Goal: Share content: Share content

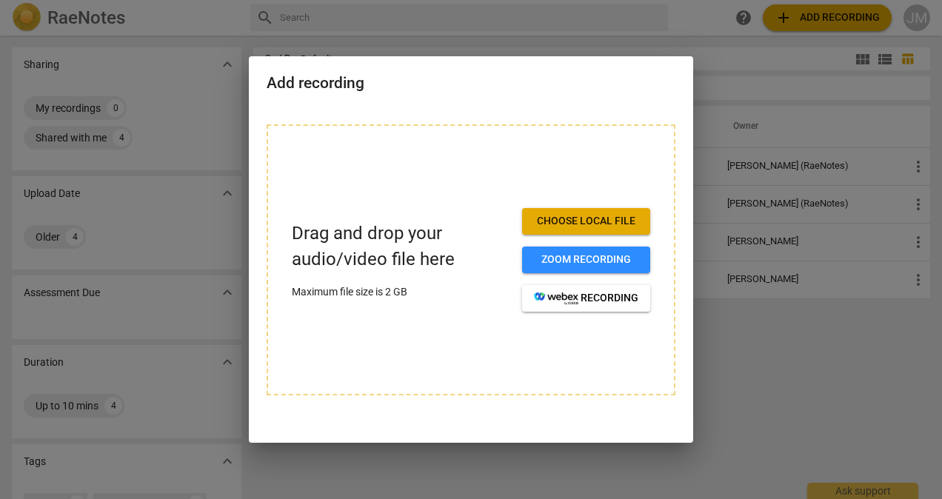
click at [753, 360] on div at bounding box center [471, 249] width 942 height 499
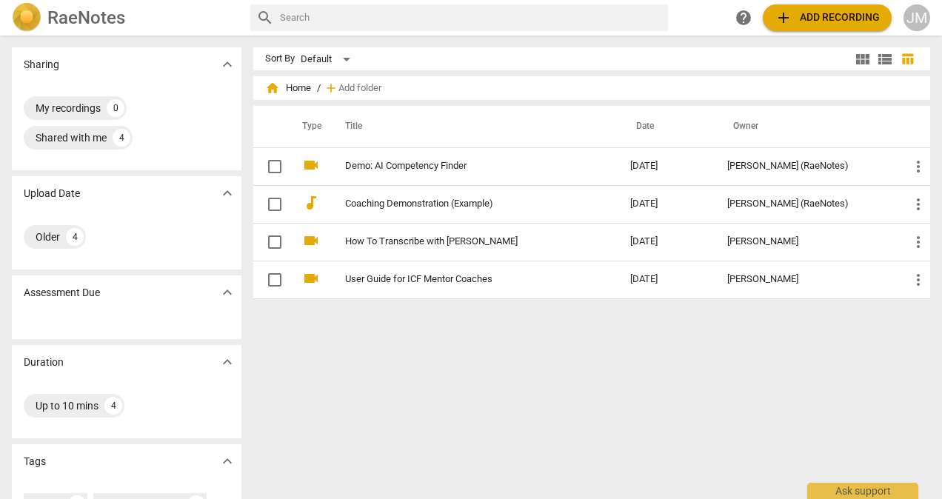
click at [785, 19] on span "add" at bounding box center [784, 18] width 18 height 18
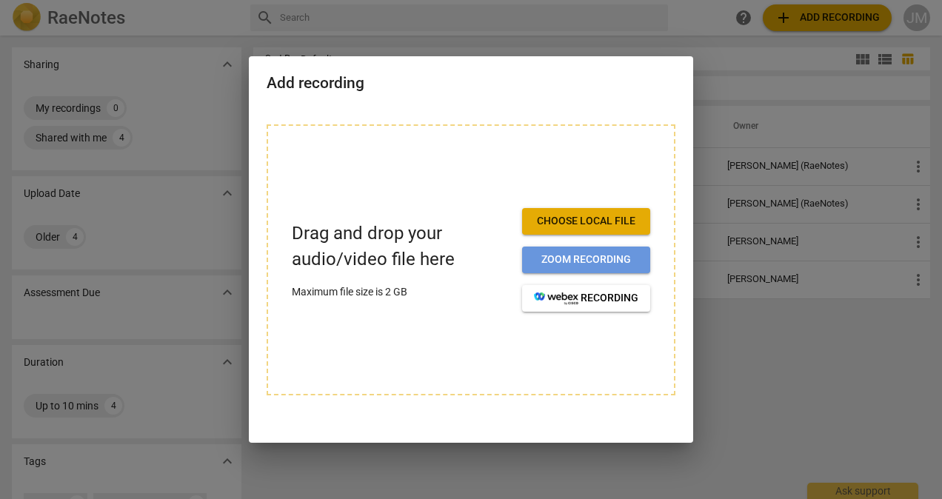
click at [584, 256] on span "Zoom recording" at bounding box center [586, 260] width 104 height 15
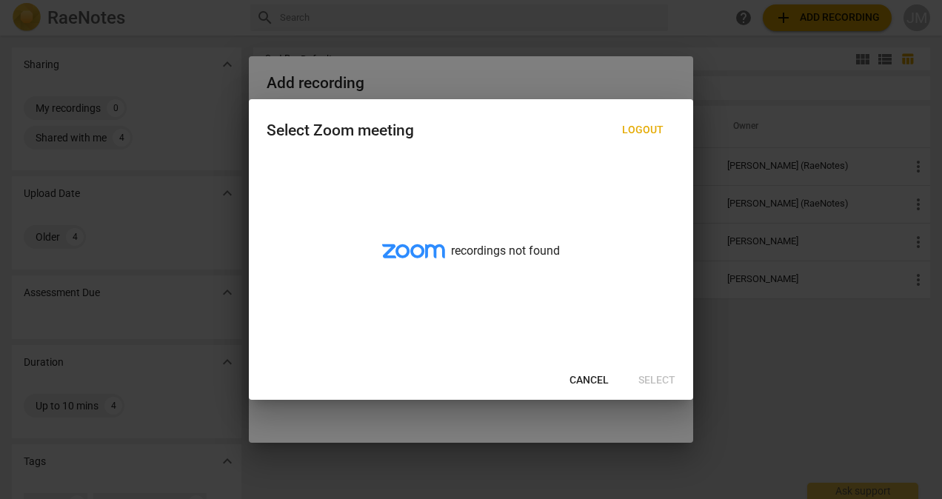
click at [592, 379] on span "Cancel" at bounding box center [589, 380] width 39 height 15
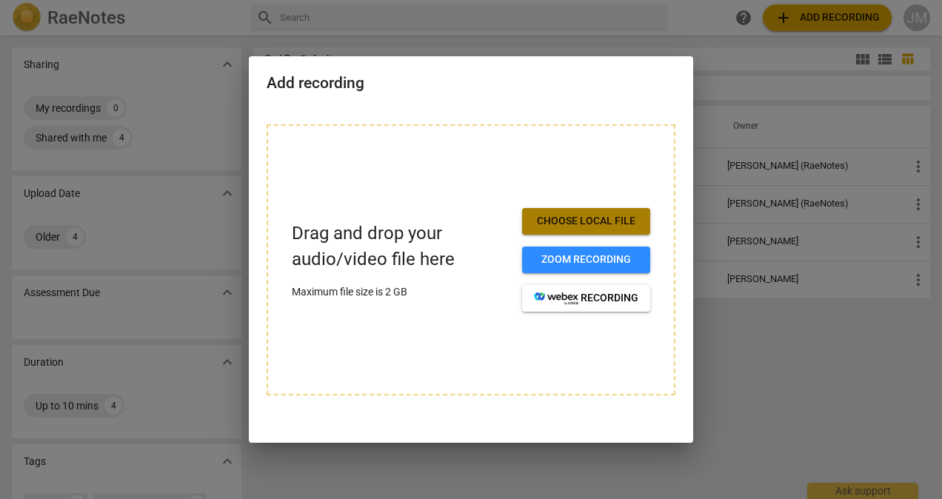
click at [570, 216] on span "Choose local file" at bounding box center [586, 221] width 104 height 15
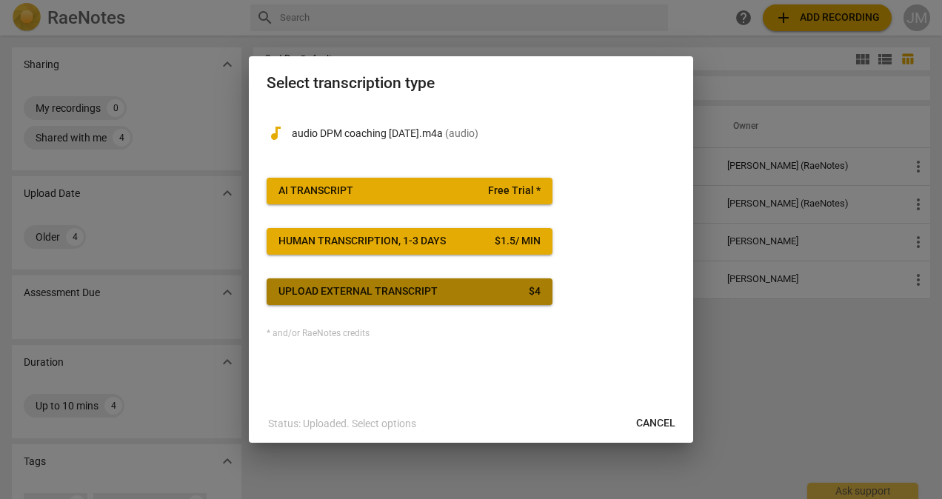
click at [421, 295] on div "Upload external transcript" at bounding box center [357, 291] width 159 height 15
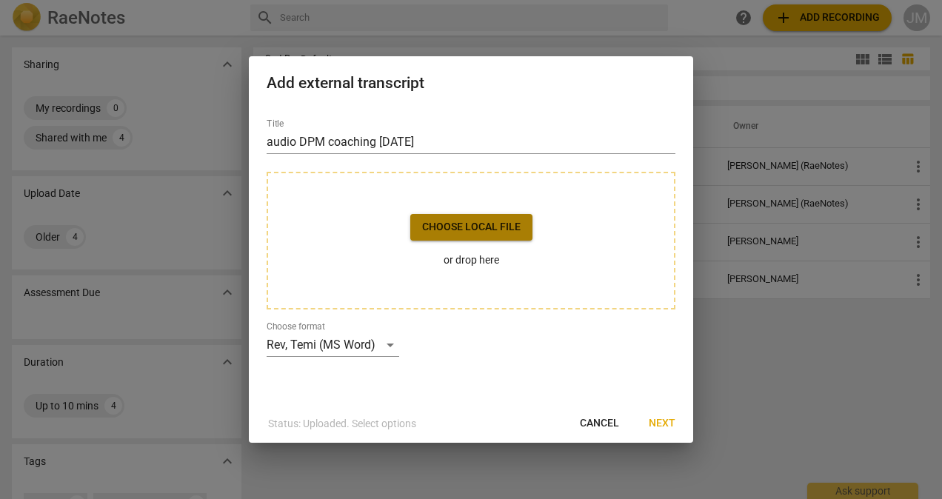
click at [467, 228] on span "Choose local file" at bounding box center [471, 227] width 99 height 15
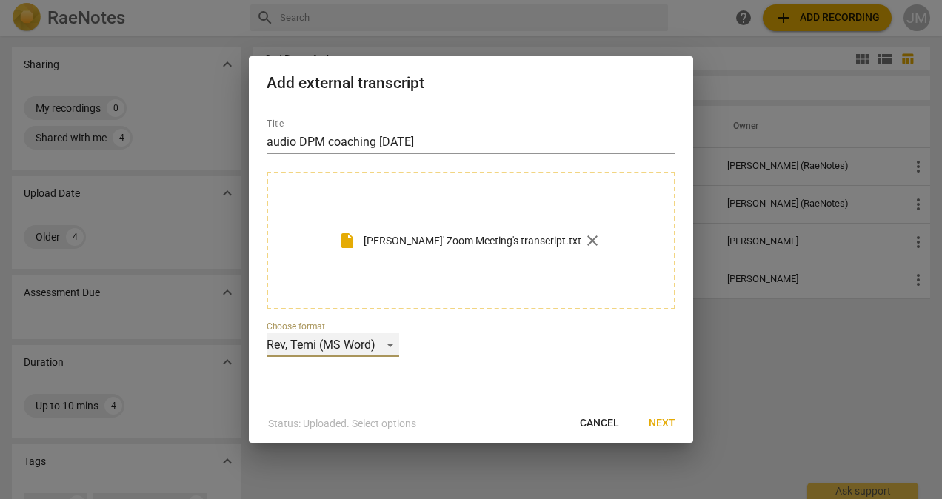
click at [391, 344] on div "Rev, Temi (MS Word)" at bounding box center [333, 345] width 133 height 24
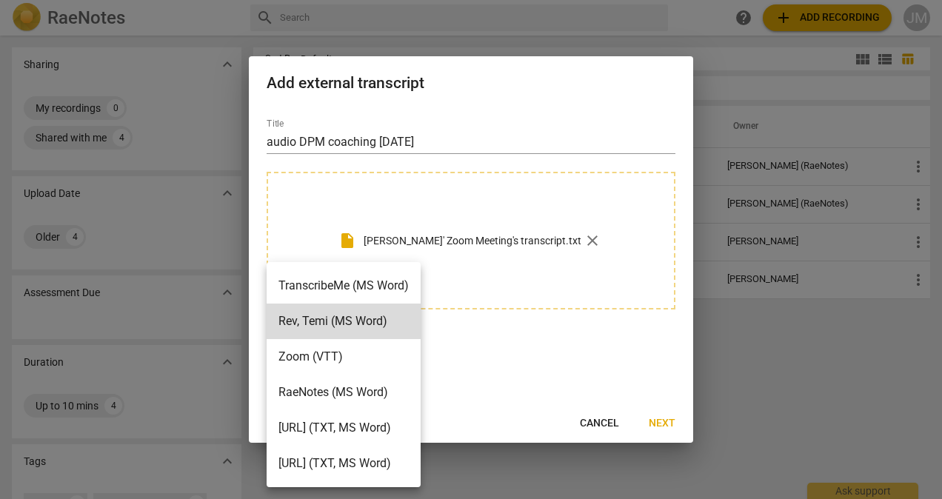
click at [532, 354] on div at bounding box center [471, 249] width 942 height 499
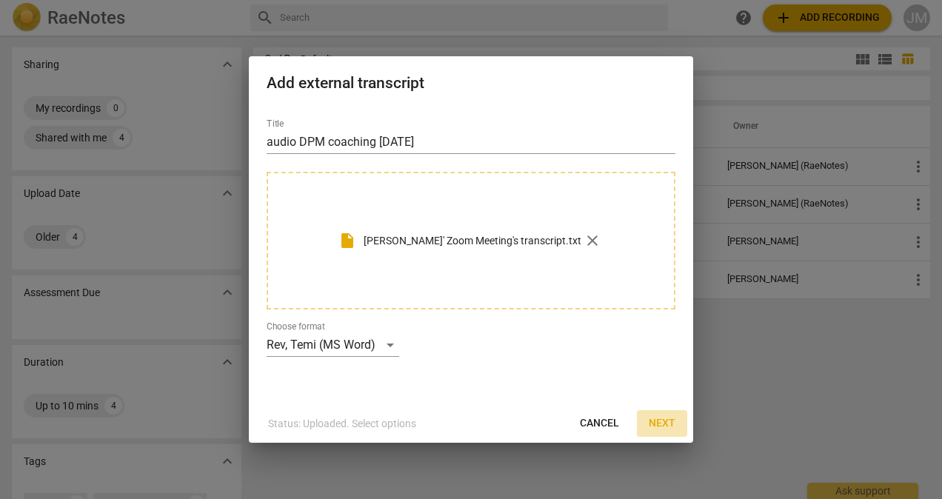
click at [666, 424] on span "Next" at bounding box center [662, 423] width 27 height 15
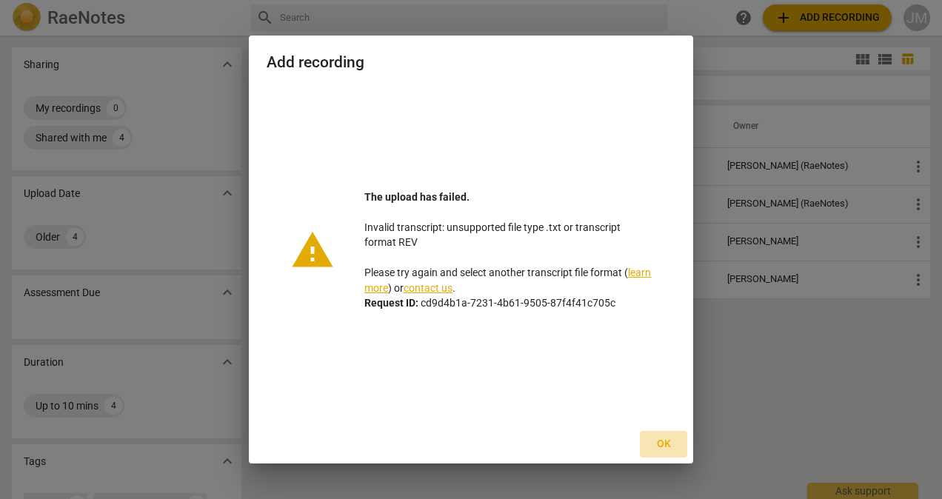
click at [665, 443] on span "Ok" at bounding box center [664, 444] width 24 height 15
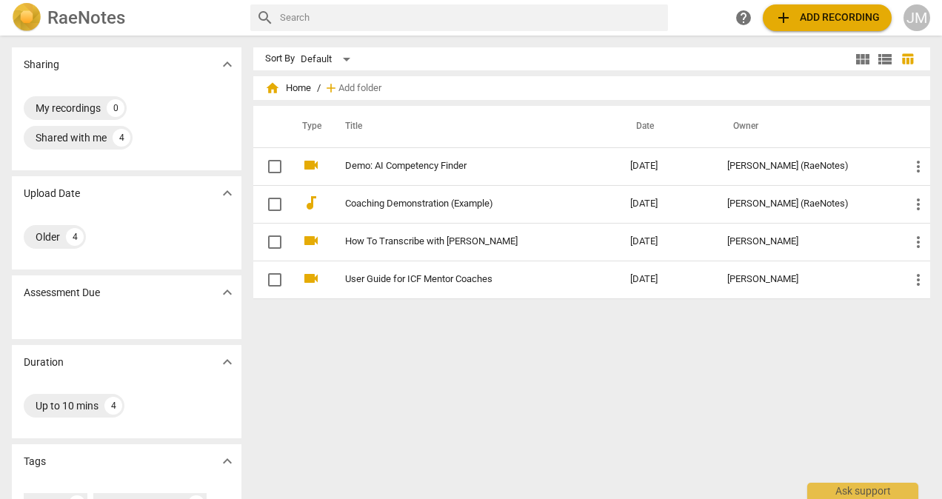
click at [782, 16] on span "add" at bounding box center [784, 18] width 18 height 18
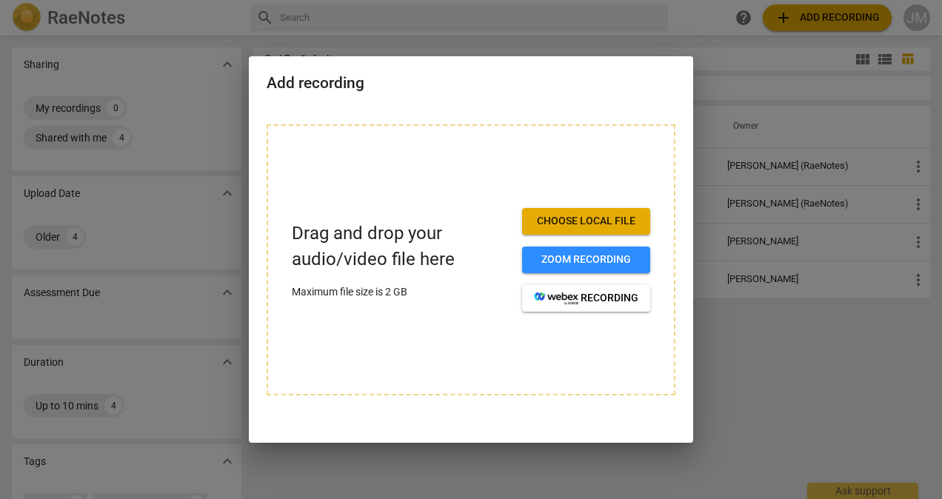
click at [576, 221] on span "Choose local file" at bounding box center [586, 221] width 104 height 15
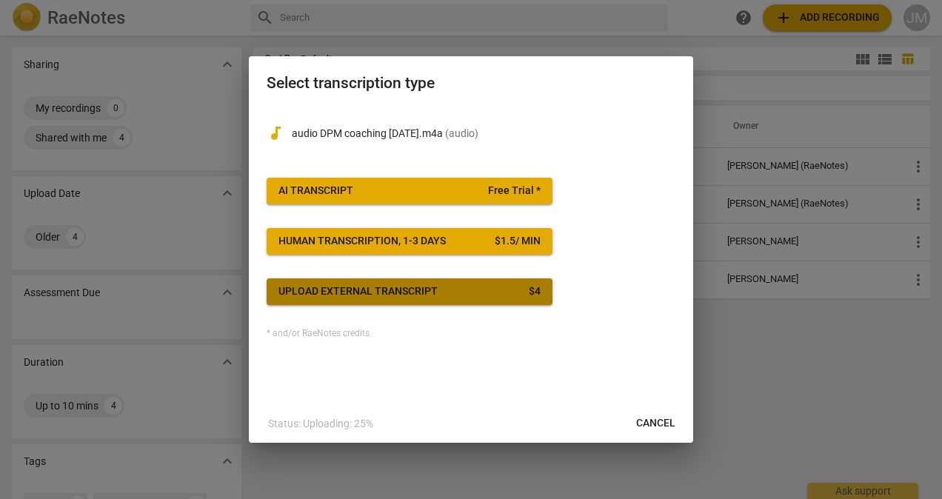
click at [455, 290] on span "Upload external transcript $ 4" at bounding box center [409, 291] width 262 height 15
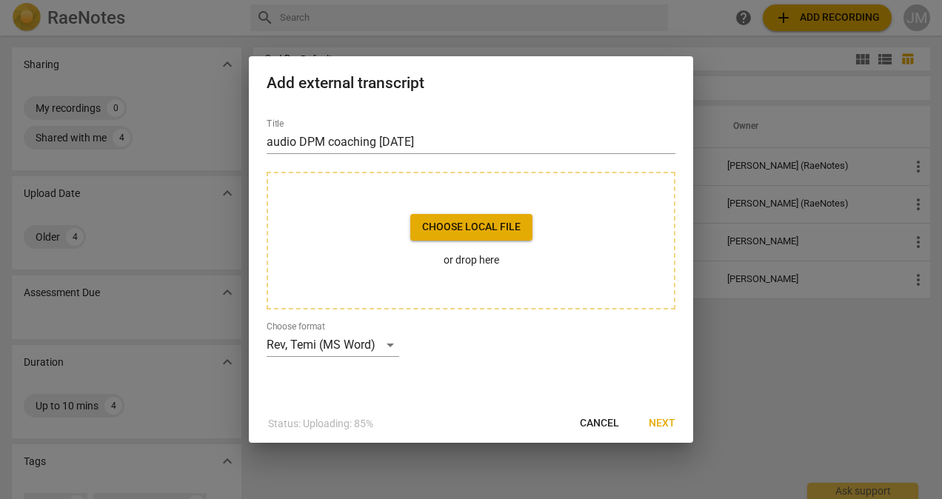
click at [494, 225] on span "Choose local file" at bounding box center [471, 227] width 99 height 15
click at [603, 421] on span "Cancel" at bounding box center [599, 423] width 39 height 15
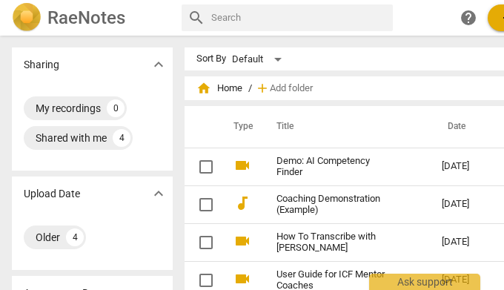
click at [501, 19] on span "add" at bounding box center [508, 18] width 18 height 18
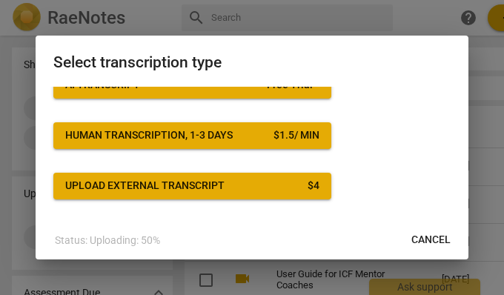
scroll to position [116, 0]
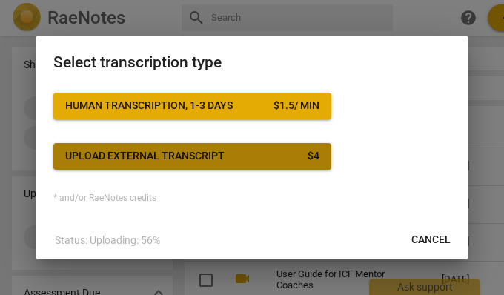
click at [207, 154] on div "Upload external transcript" at bounding box center [144, 156] width 159 height 15
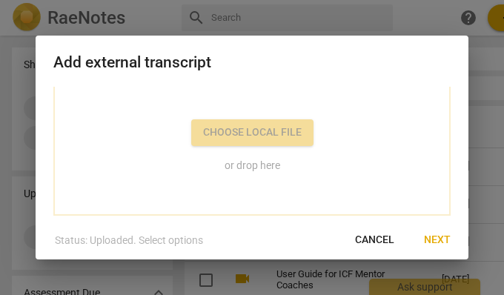
scroll to position [90, 0]
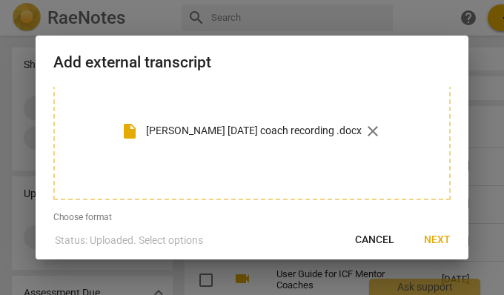
click at [430, 242] on span "Next" at bounding box center [437, 240] width 27 height 15
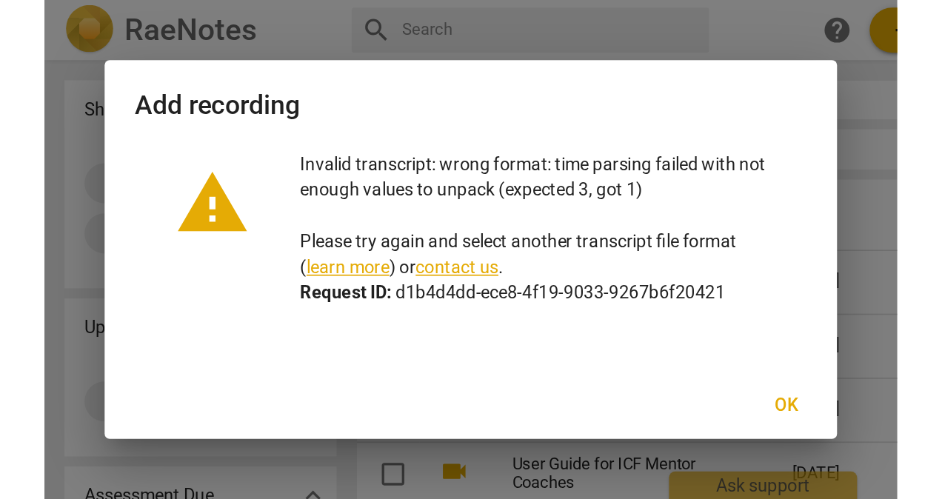
scroll to position [52, 0]
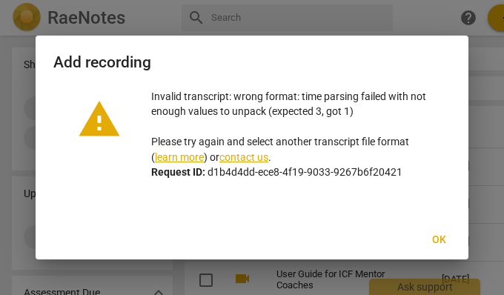
click at [433, 235] on span "Ok" at bounding box center [439, 240] width 24 height 15
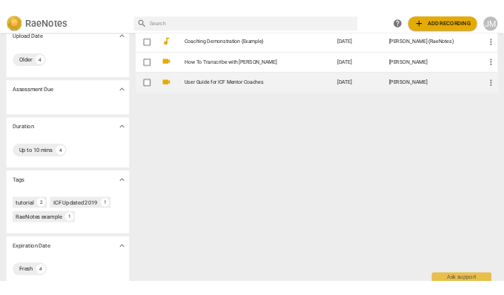
scroll to position [0, 0]
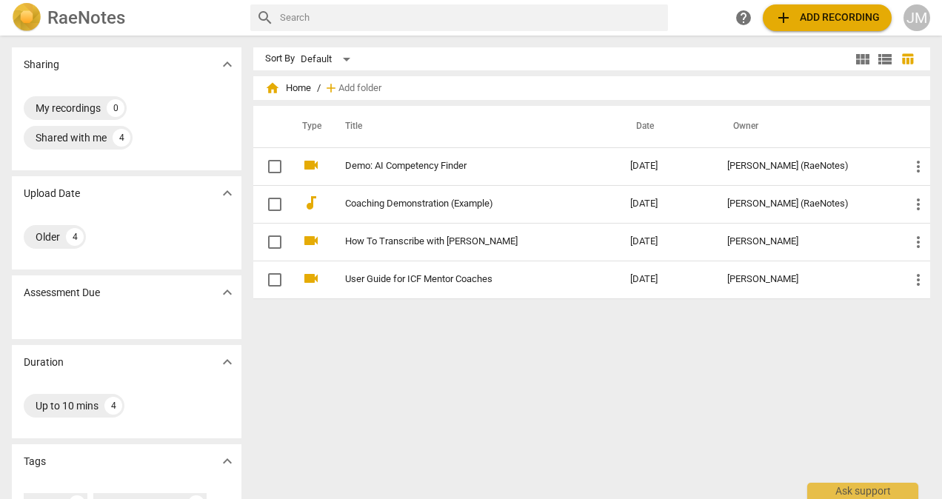
click at [790, 17] on span "add" at bounding box center [784, 18] width 18 height 18
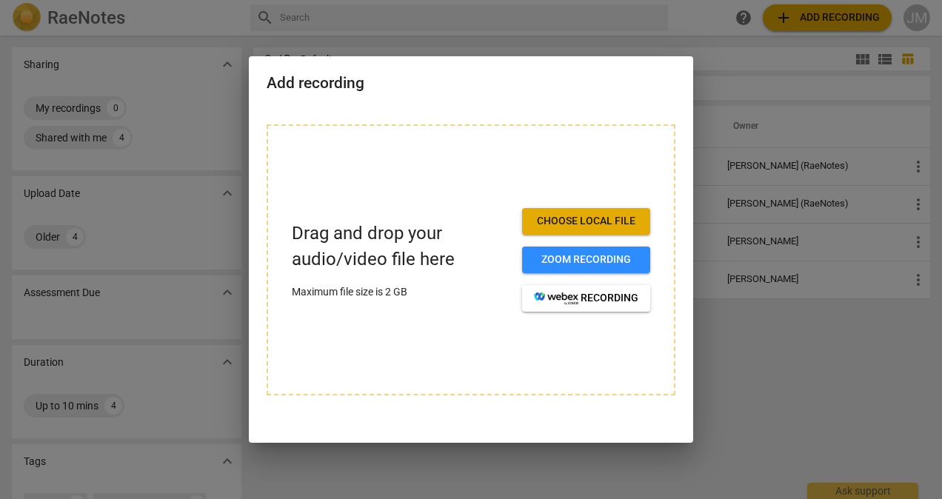
click at [776, 383] on div at bounding box center [471, 249] width 942 height 499
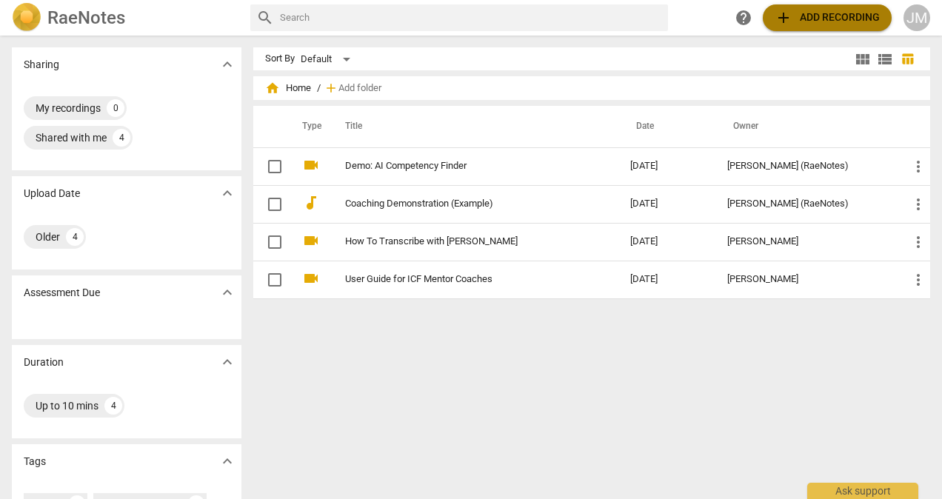
click at [786, 10] on span "add" at bounding box center [784, 18] width 18 height 18
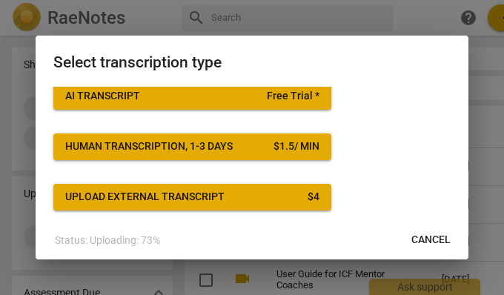
scroll to position [76, 0]
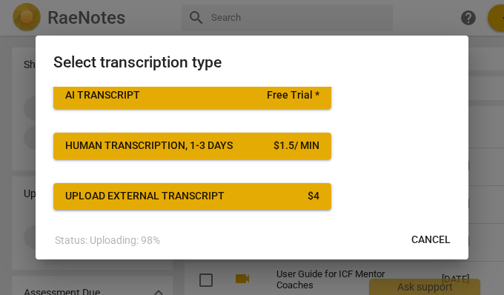
click at [196, 96] on span "AI Transcript Free Trial *" at bounding box center [192, 95] width 254 height 15
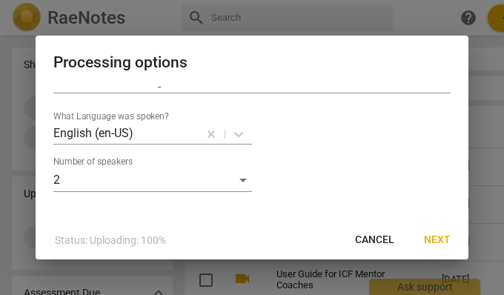
scroll to position [41, 0]
click at [433, 236] on span "Next" at bounding box center [437, 240] width 27 height 15
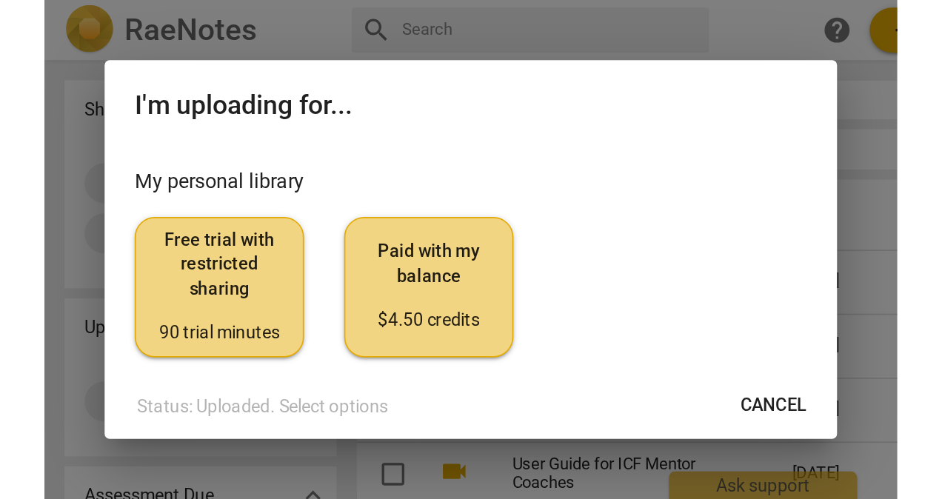
scroll to position [31, 0]
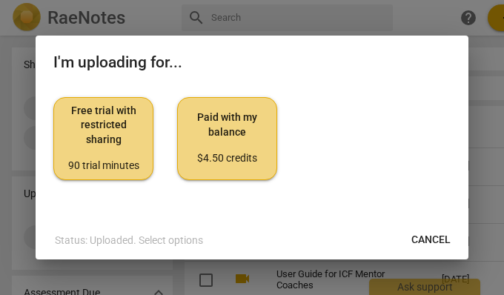
click at [228, 133] on span "Paid with my balance $4.50 credits" at bounding box center [227, 138] width 75 height 56
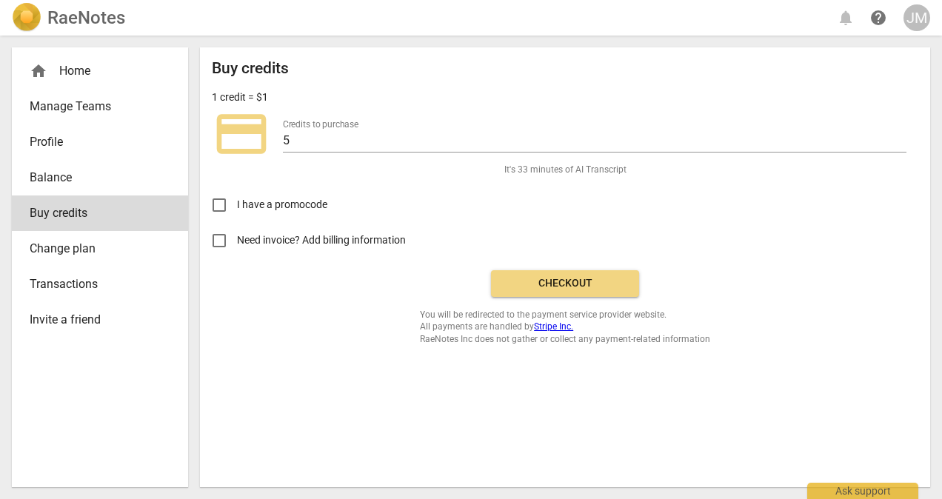
click at [220, 239] on input "Need invoice? Add billing information" at bounding box center [219, 241] width 36 height 36
checkbox input "true"
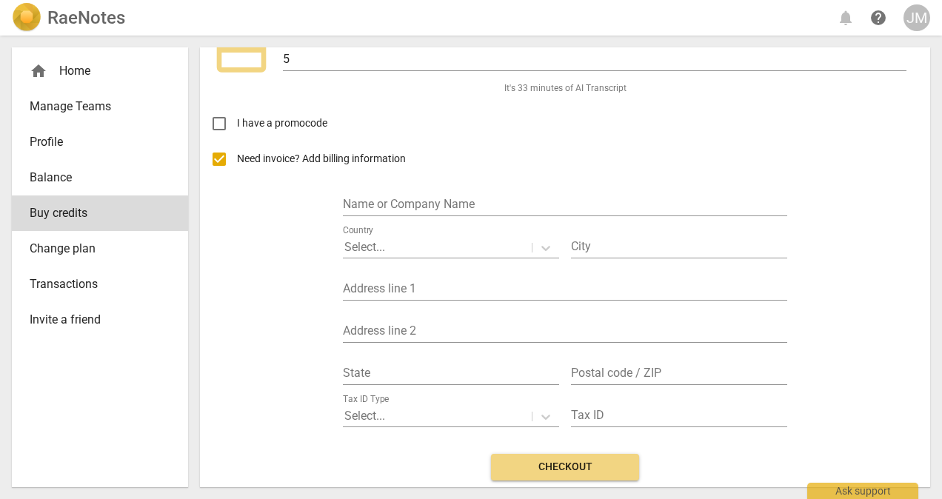
scroll to position [82, 0]
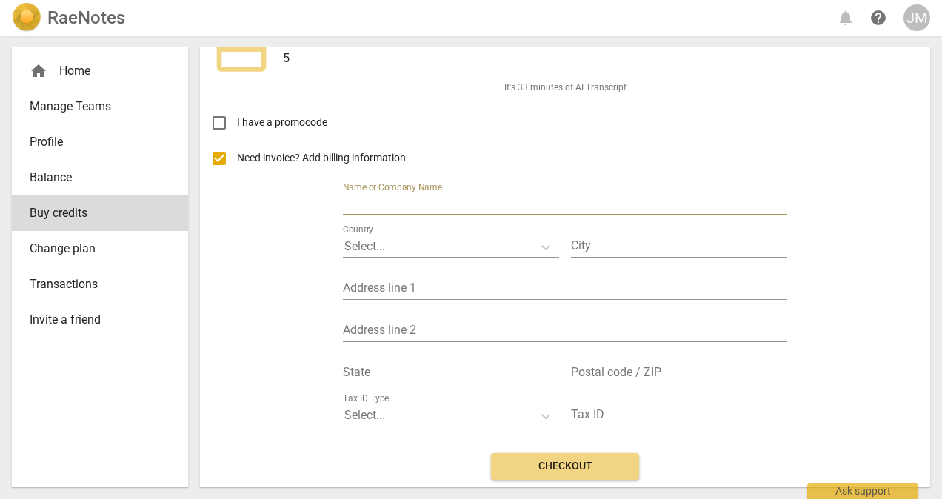
click at [387, 197] on input "text" at bounding box center [565, 204] width 444 height 21
type input "Jessica Casas"
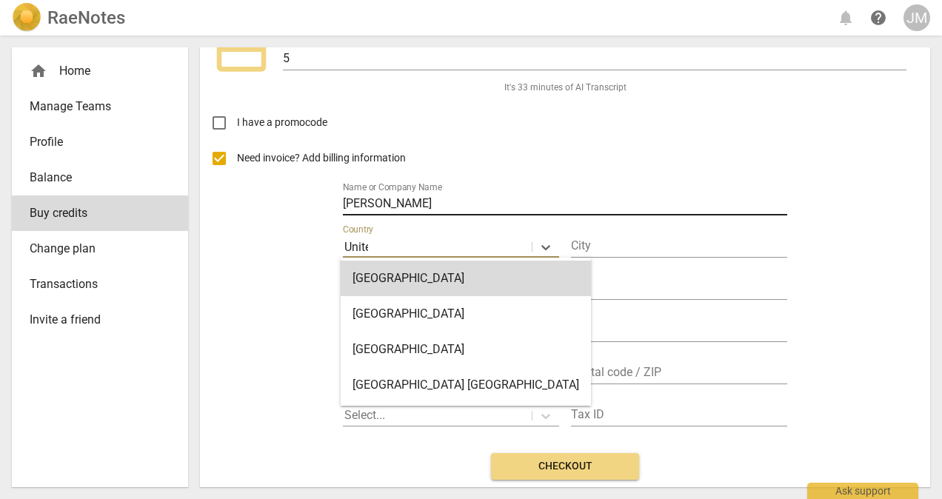
type input "United"
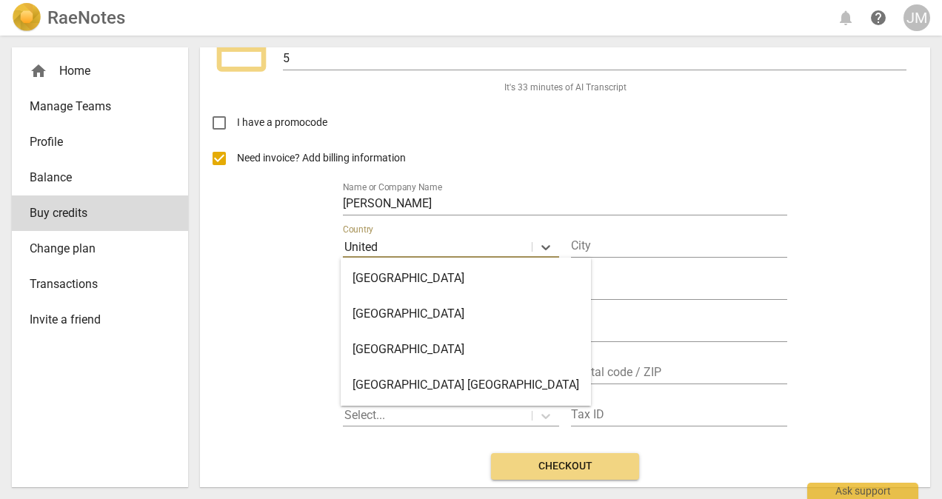
click at [460, 352] on div "United States" at bounding box center [466, 350] width 250 height 36
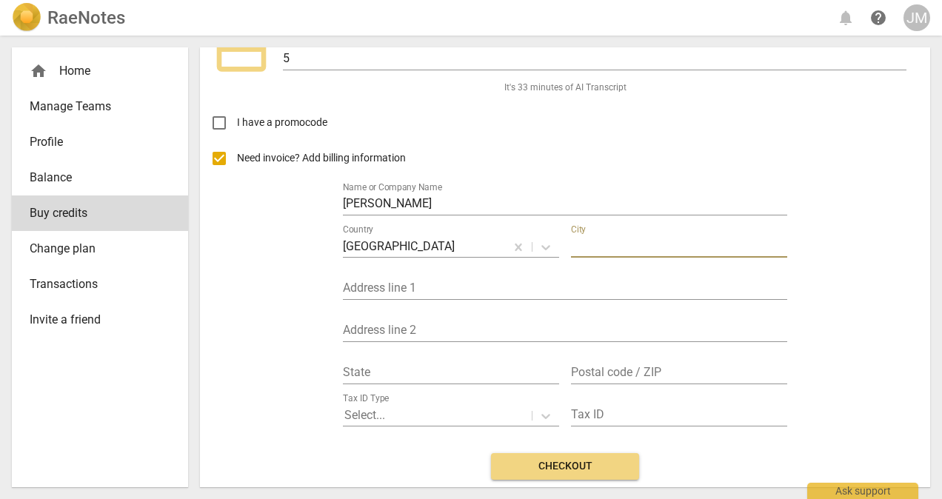
click at [601, 244] on input "text" at bounding box center [679, 246] width 216 height 21
type input "[GEOGRAPHIC_DATA]"
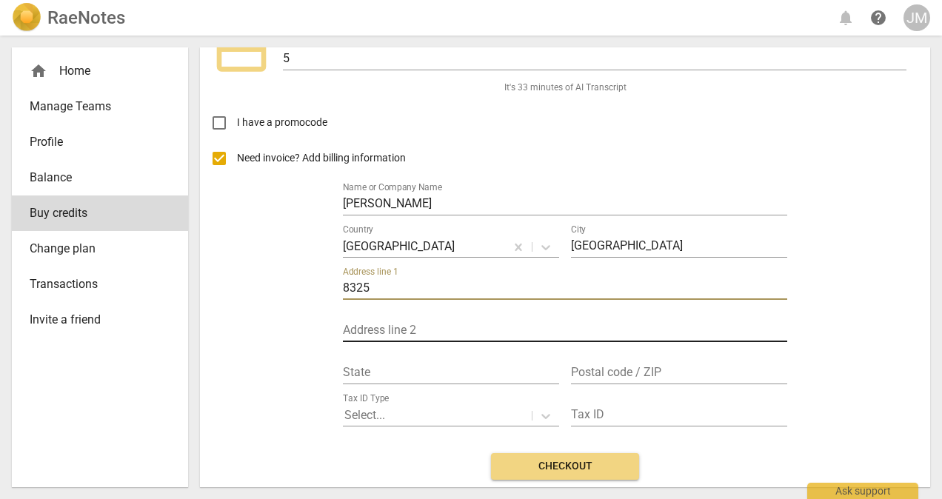
type input "8325 Ginger Oak street"
type input "texas"
type input "77055"
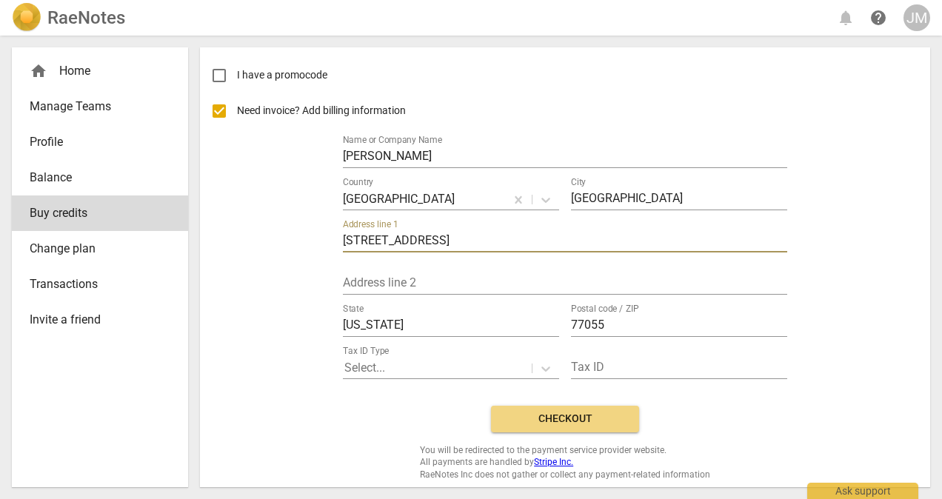
scroll to position [135, 0]
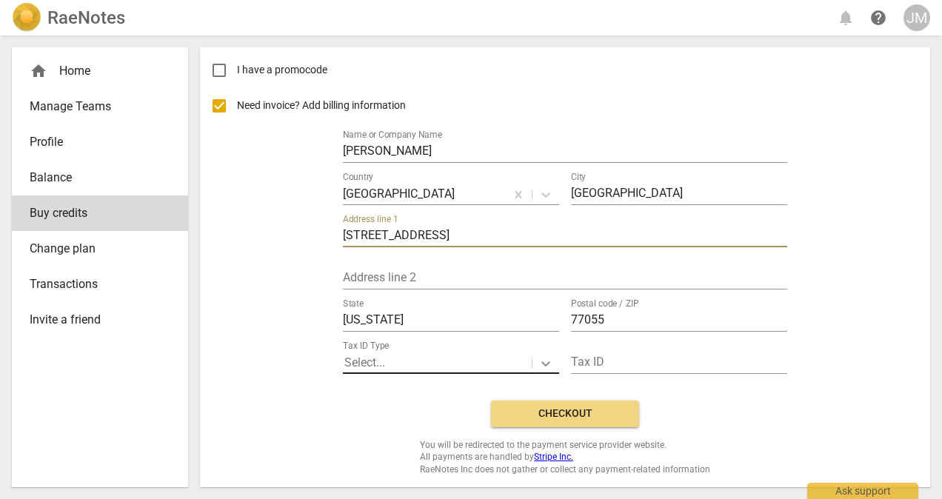
click at [540, 366] on icon at bounding box center [545, 363] width 15 height 15
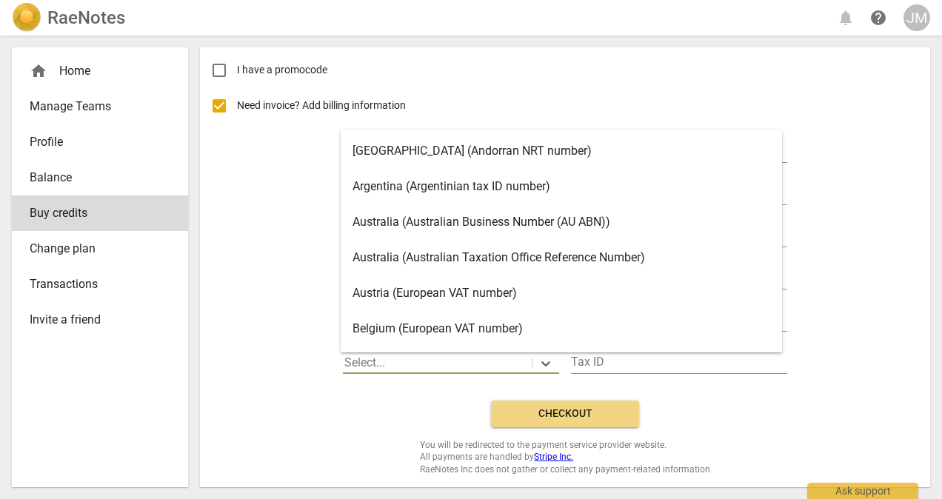
scroll to position [41, 0]
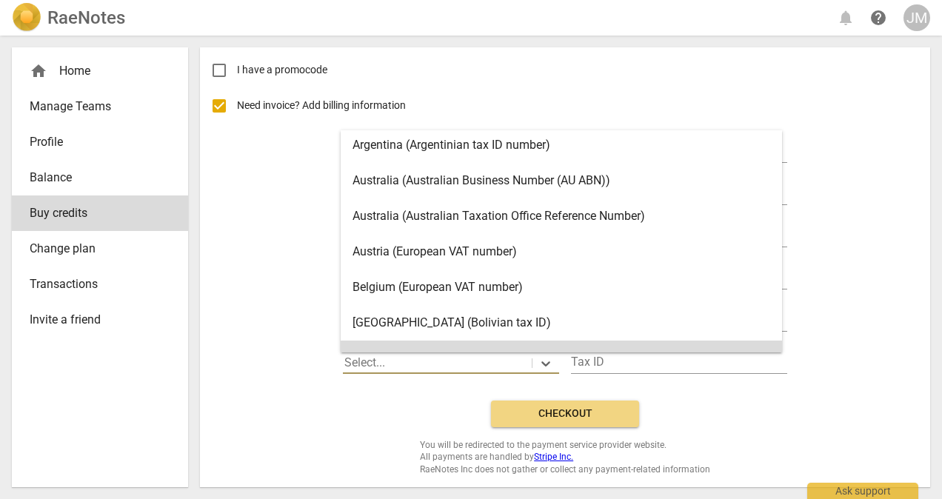
click at [395, 413] on div "Buy credits 1 credit = $1 credit_card Credits to purchase 5 It's 33 minutes of …" at bounding box center [565, 199] width 707 height 551
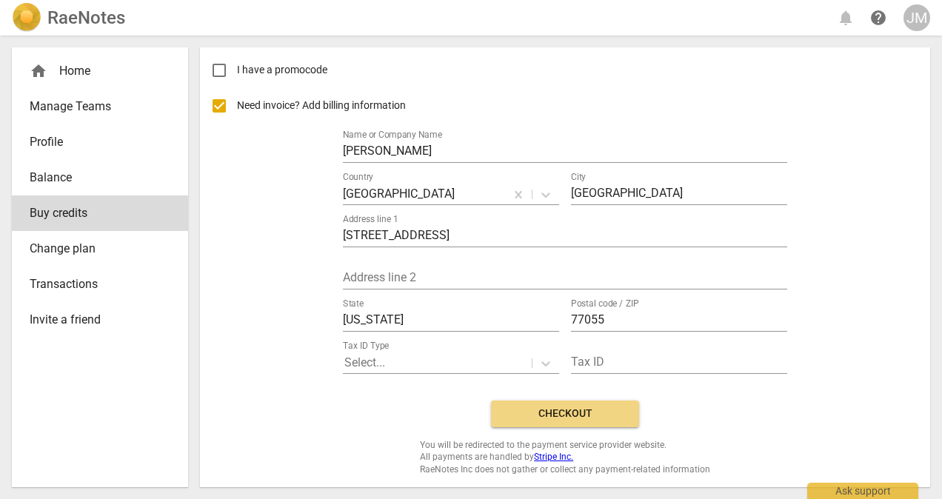
click at [410, 425] on div "Buy credits 1 credit = $1 credit_card Credits to purchase 5 It's 33 minutes of …" at bounding box center [565, 199] width 707 height 551
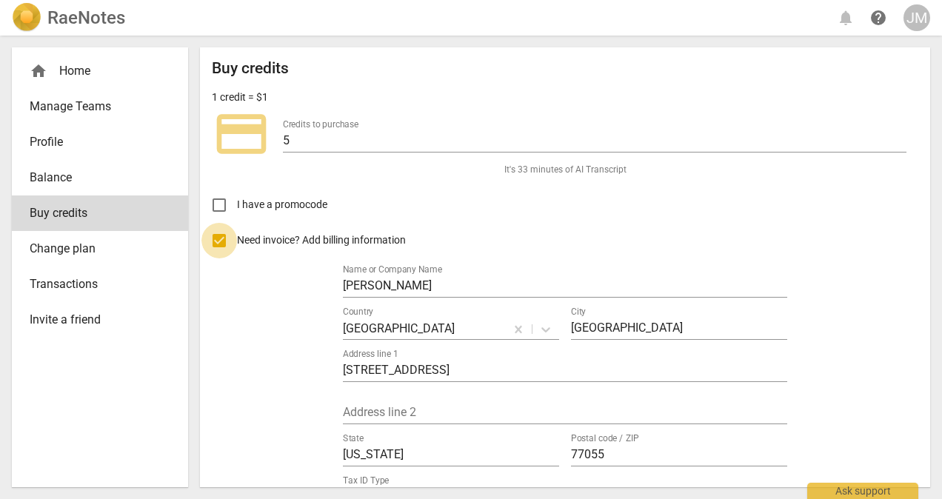
click at [219, 239] on input "Need invoice? Add billing information" at bounding box center [219, 241] width 36 height 36
checkbox input "false"
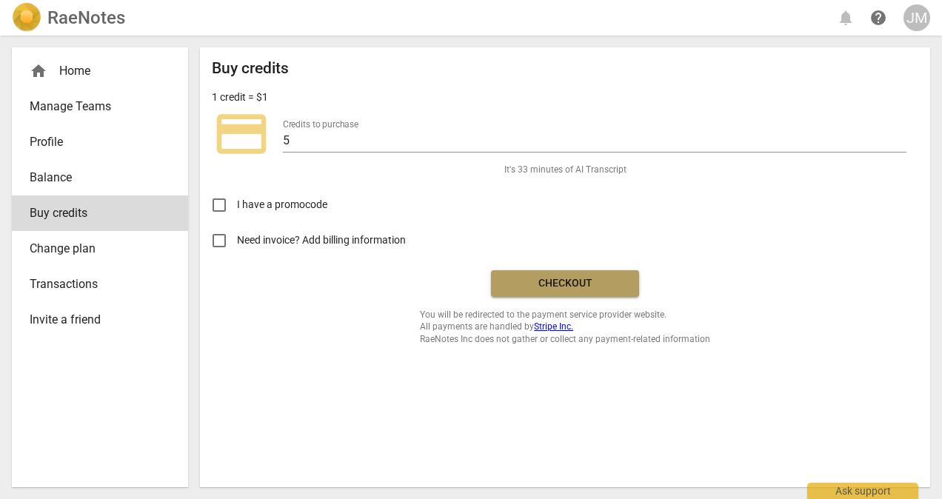
click at [554, 281] on span "Checkout" at bounding box center [565, 283] width 124 height 15
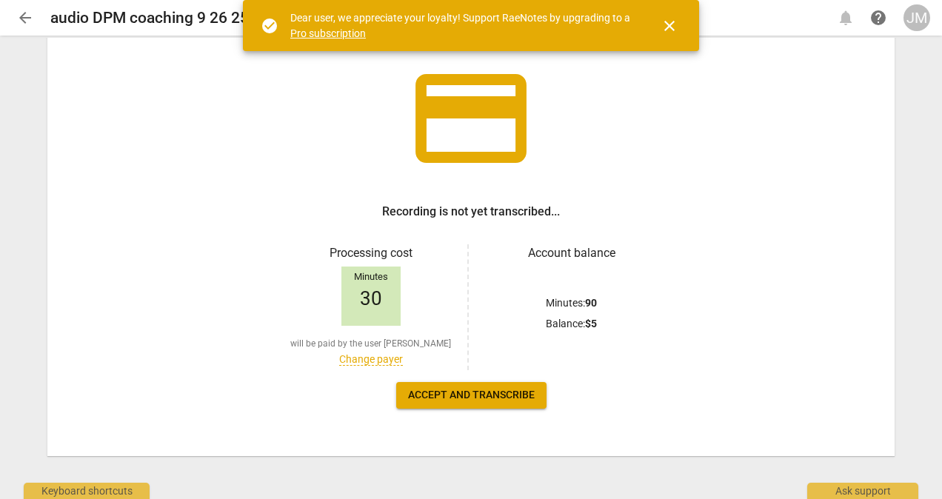
scroll to position [84, 0]
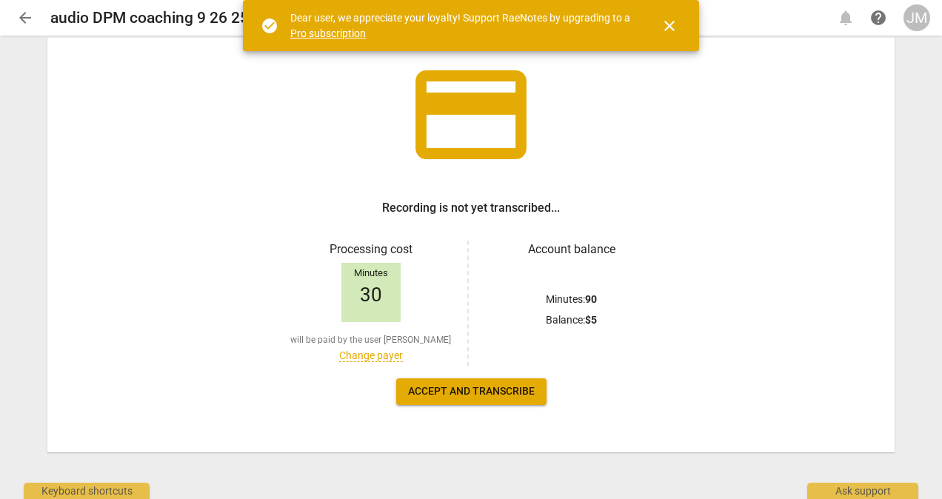
click at [472, 390] on span "Accept and transcribe" at bounding box center [471, 391] width 127 height 15
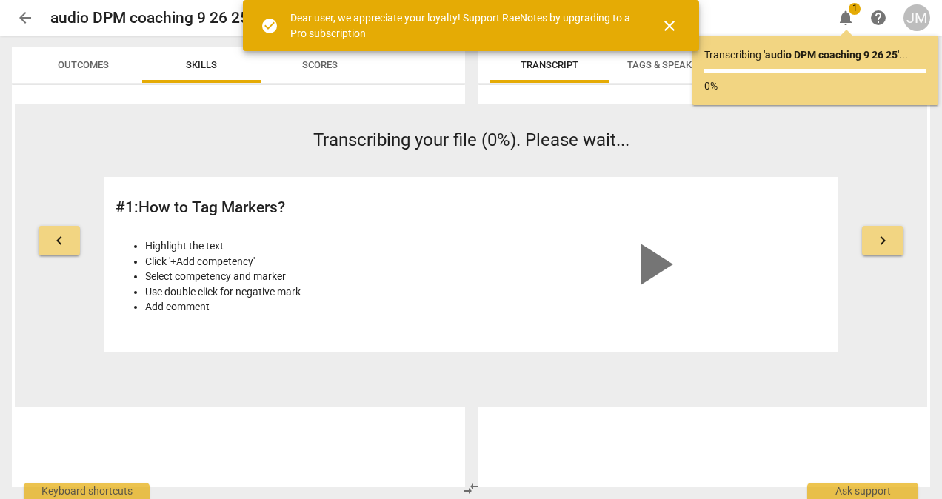
click at [667, 39] on button "close" at bounding box center [670, 26] width 36 height 36
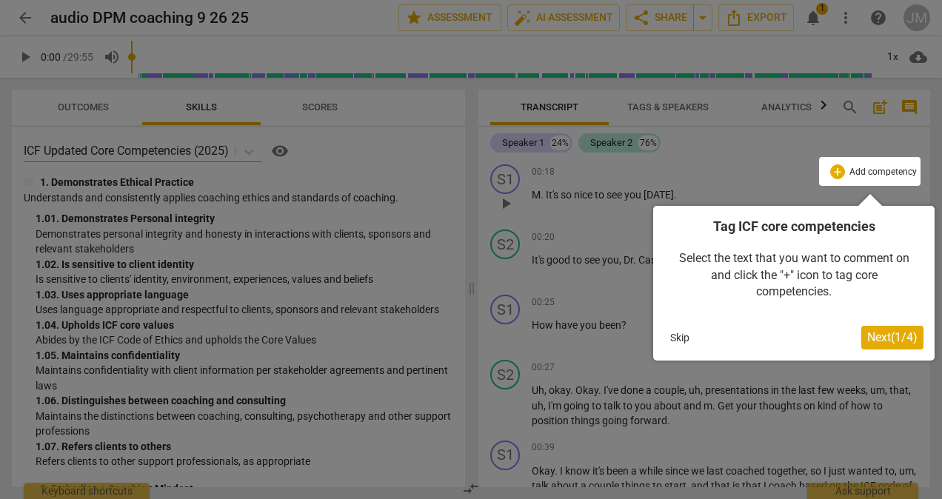
click at [883, 343] on span "Next ( 1 / 4 )" at bounding box center [892, 337] width 50 height 14
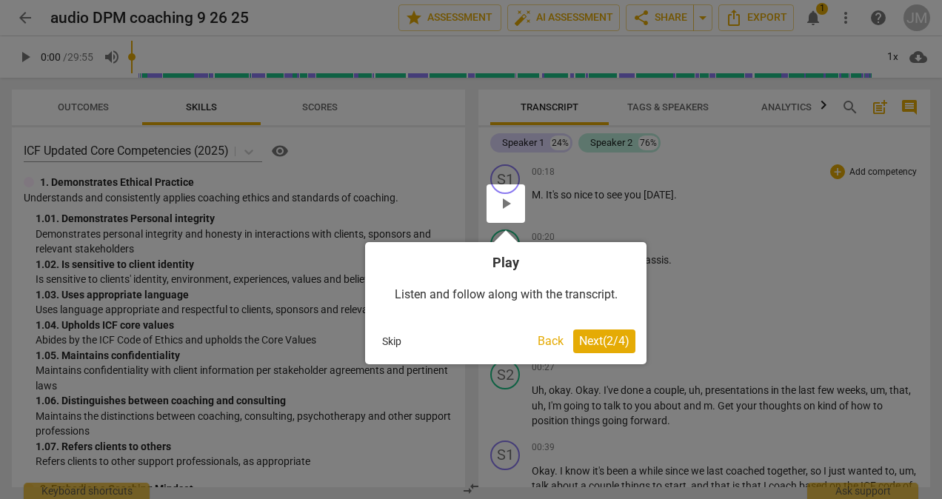
click at [593, 344] on span "Next ( 2 / 4 )" at bounding box center [604, 341] width 50 height 14
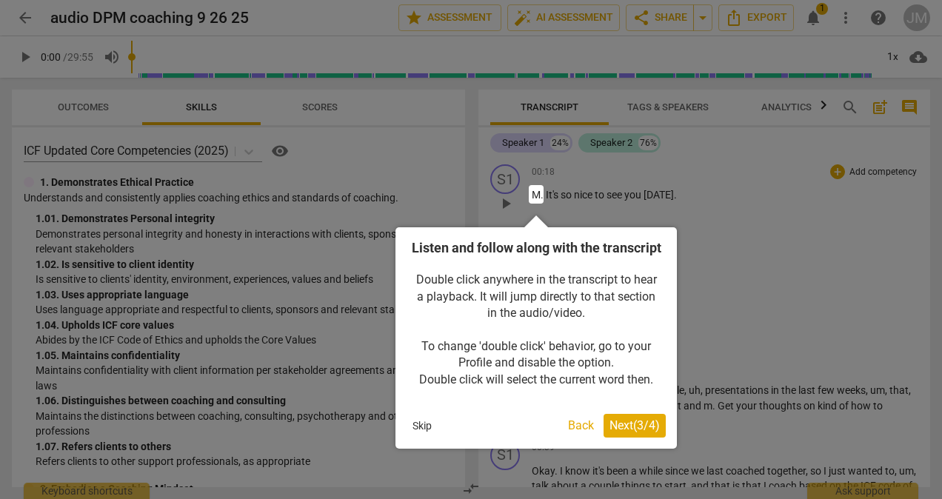
click at [627, 433] on span "Next ( 3 / 4 )" at bounding box center [635, 425] width 50 height 14
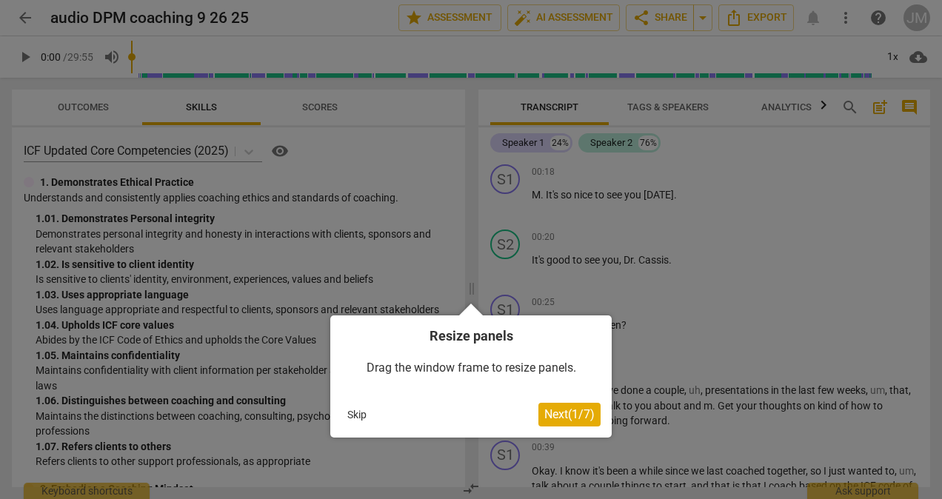
click at [558, 417] on span "Next ( 1 / 7 )" at bounding box center [569, 414] width 50 height 14
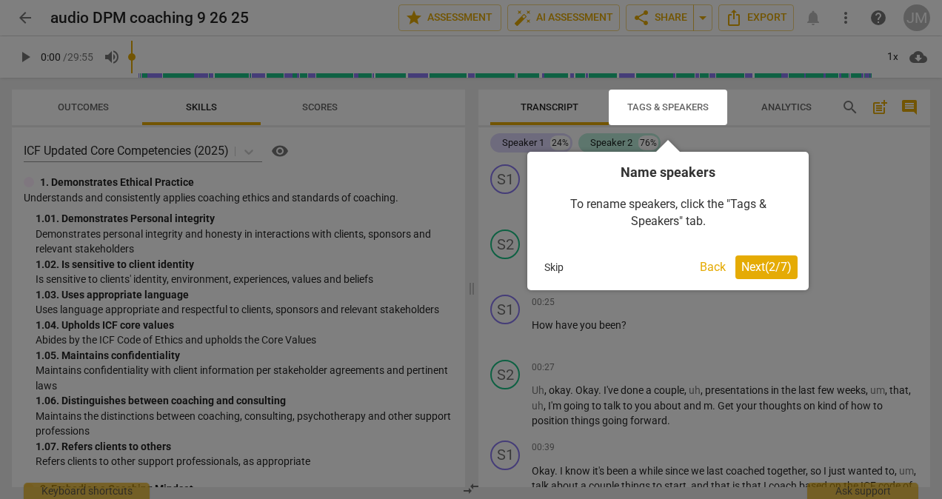
click at [770, 273] on span "Next ( 2 / 7 )" at bounding box center [766, 267] width 50 height 14
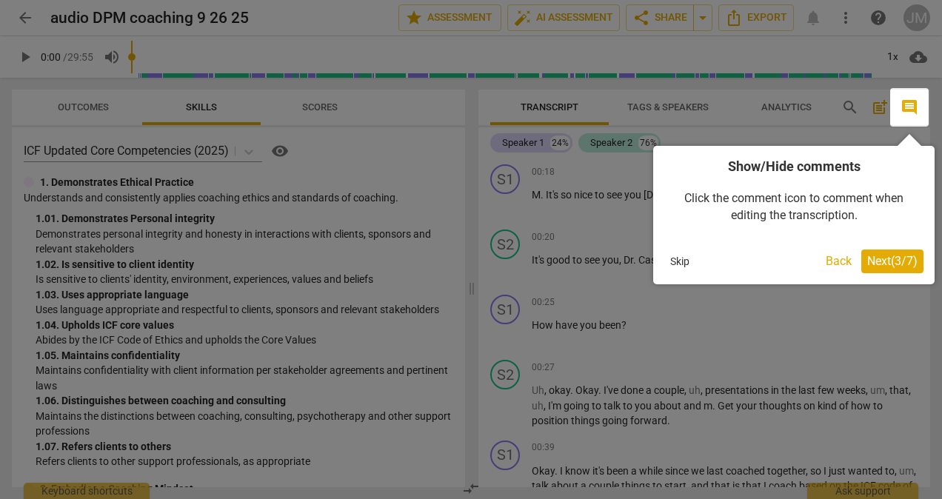
click at [832, 264] on button "Back" at bounding box center [839, 262] width 38 height 24
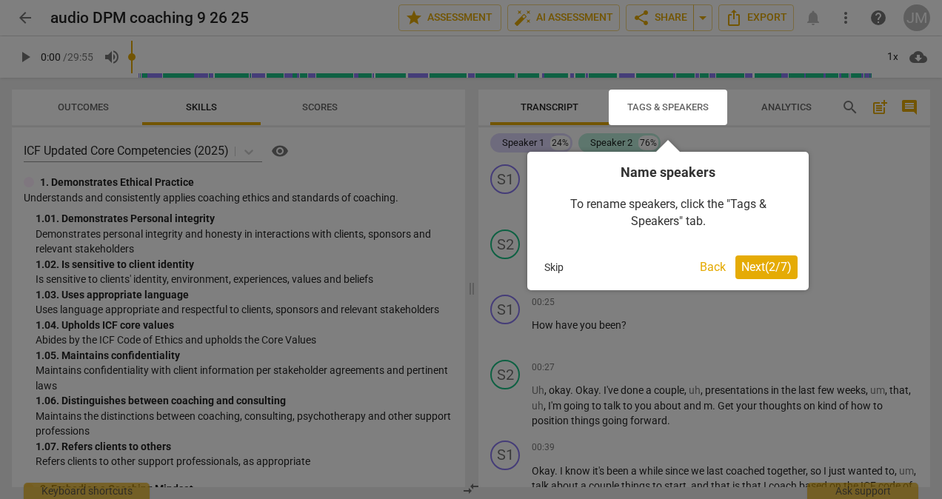
click at [758, 270] on span "Next ( 2 / 7 )" at bounding box center [766, 267] width 50 height 14
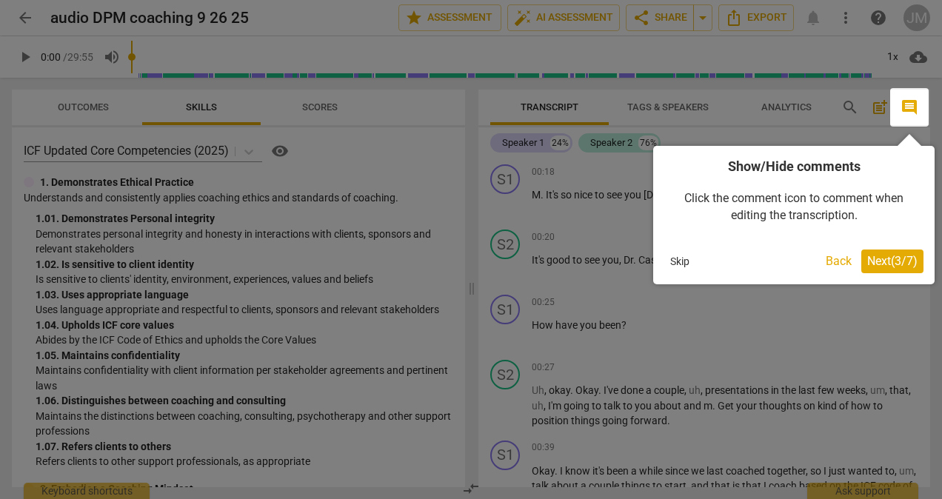
click at [881, 264] on span "Next ( 3 / 7 )" at bounding box center [892, 261] width 50 height 14
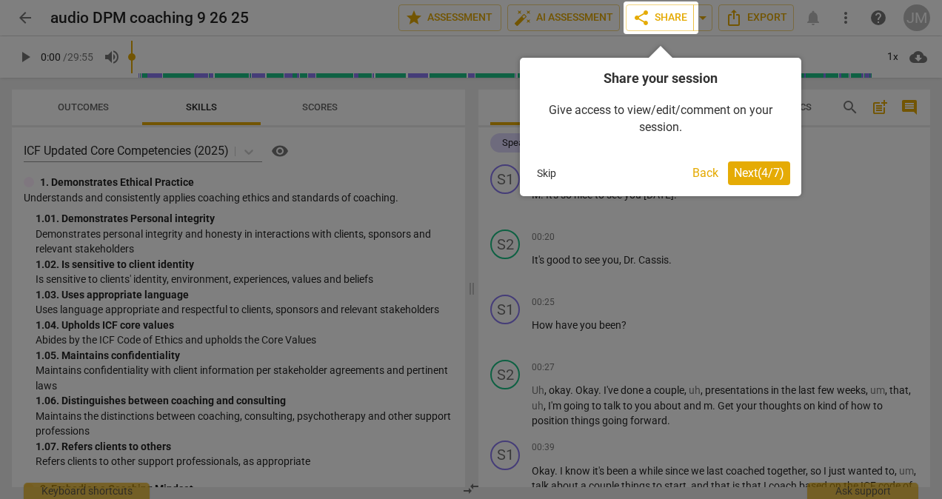
click at [757, 177] on span "Next ( 4 / 7 )" at bounding box center [759, 173] width 50 height 14
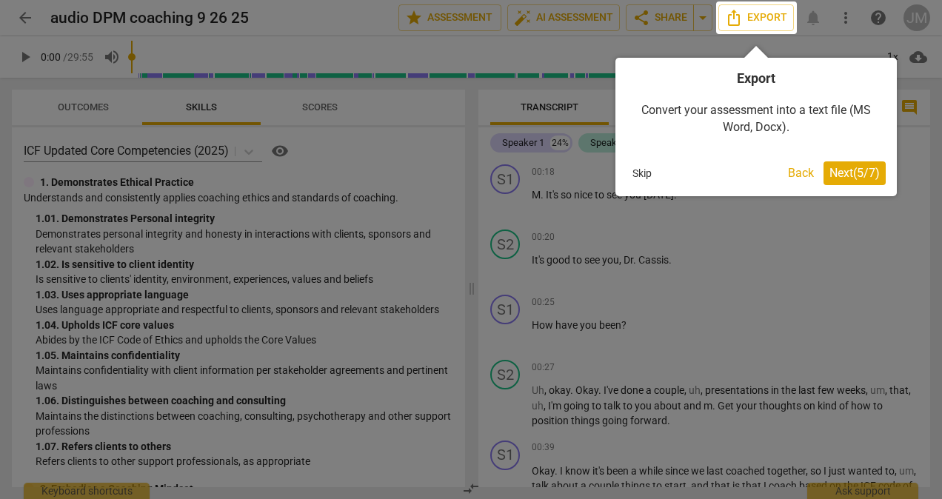
click at [798, 172] on button "Back" at bounding box center [801, 173] width 38 height 24
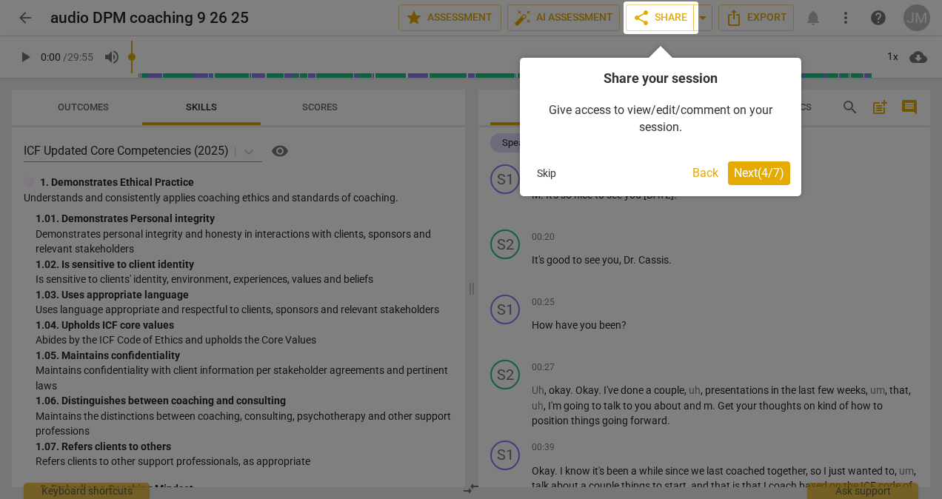
click at [670, 22] on div at bounding box center [661, 17] width 75 height 33
click at [758, 172] on span "Next ( 4 / 7 )" at bounding box center [759, 173] width 50 height 14
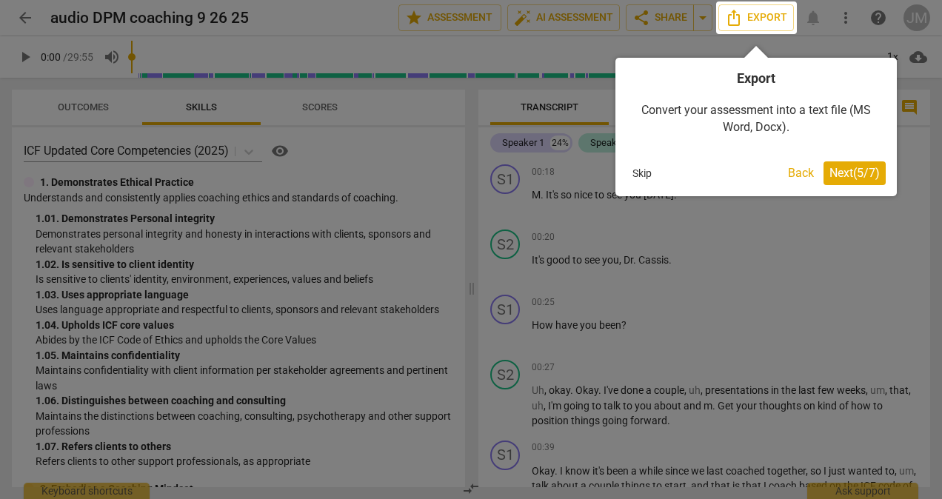
click at [851, 175] on span "Next ( 5 / 7 )" at bounding box center [855, 173] width 50 height 14
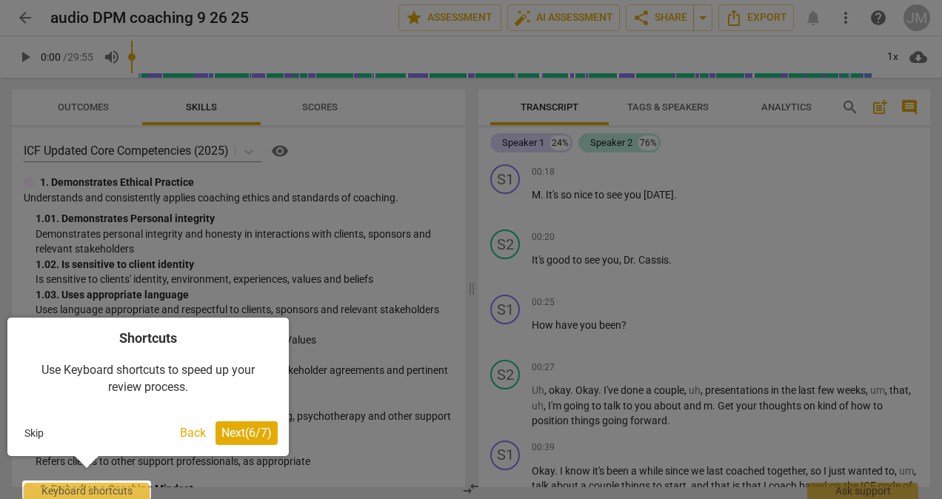
click at [727, 323] on div at bounding box center [471, 249] width 942 height 499
click at [236, 437] on span "Next ( 6 / 7 )" at bounding box center [246, 433] width 50 height 14
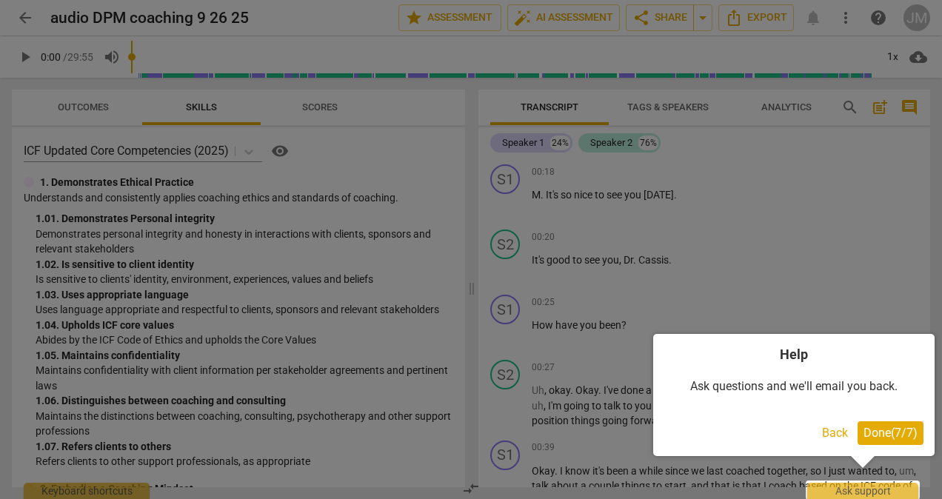
click at [887, 434] on span "Done ( 7 / 7 )" at bounding box center [891, 433] width 54 height 14
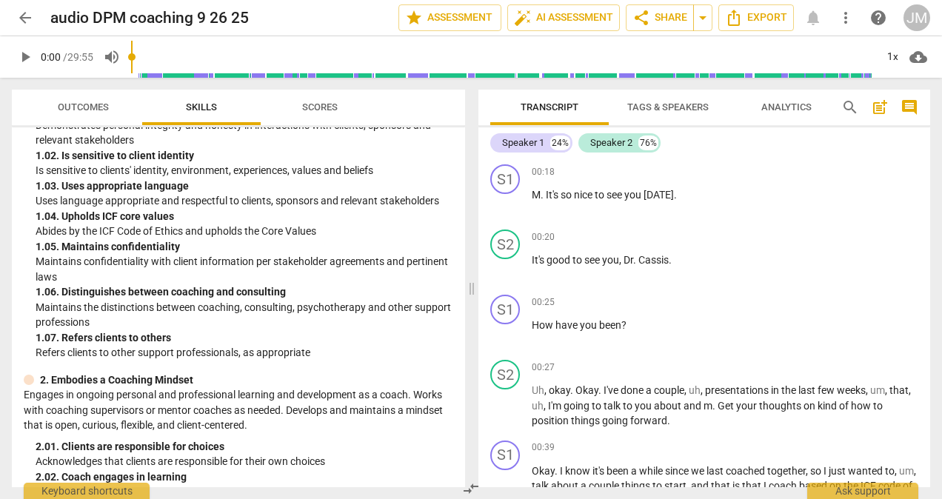
scroll to position [0, 0]
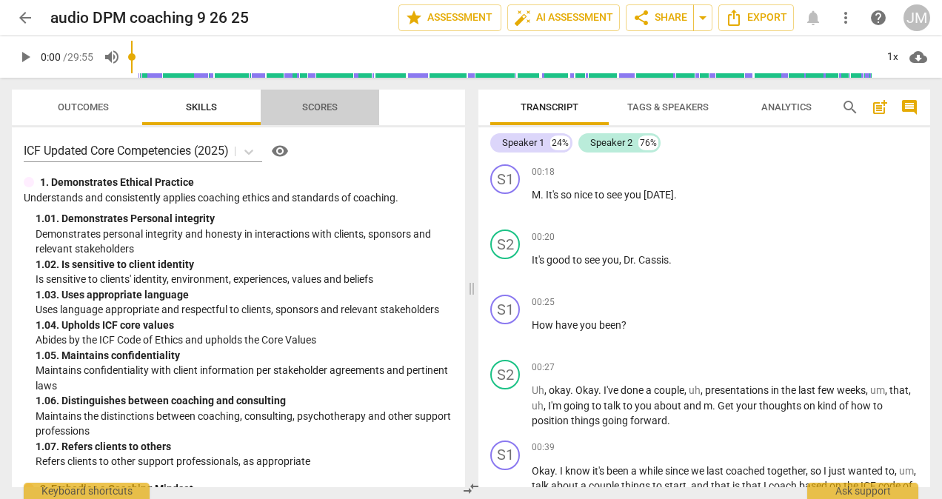
click at [318, 112] on span "Scores" at bounding box center [320, 106] width 36 height 11
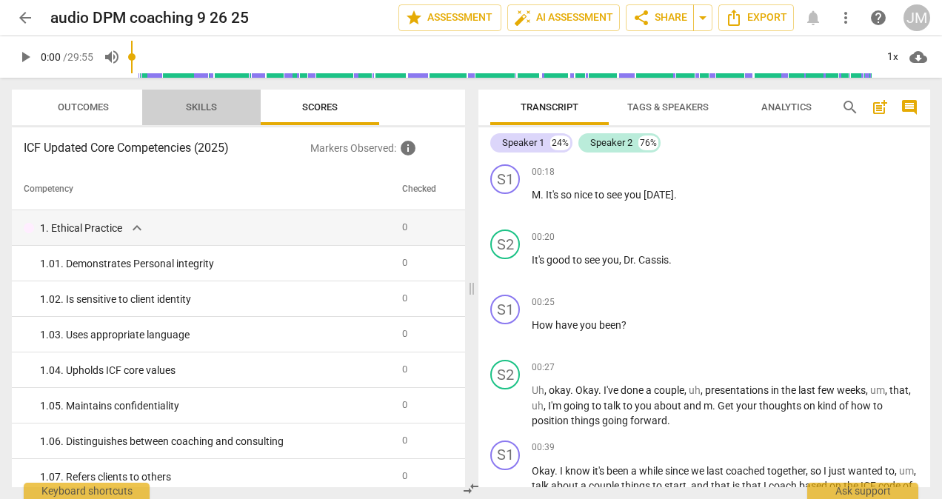
click at [194, 102] on span "Skills" at bounding box center [201, 106] width 31 height 11
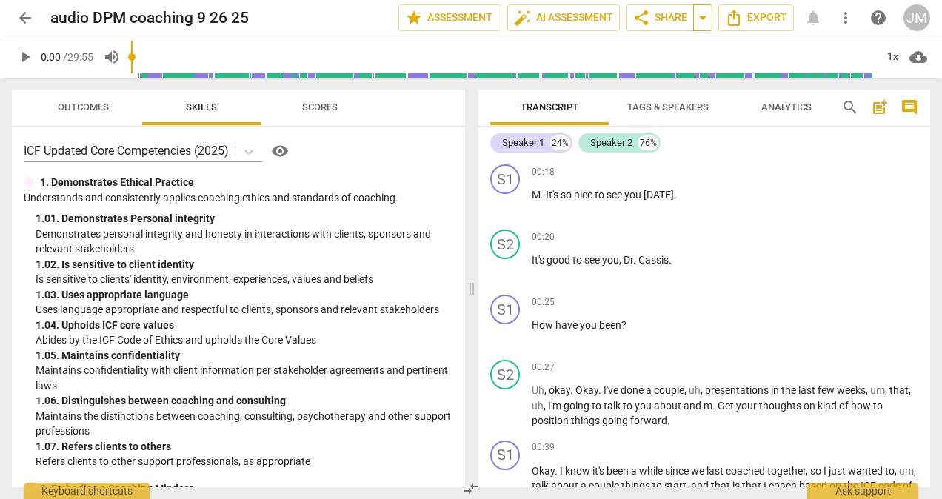
click at [703, 20] on span "arrow_drop_down" at bounding box center [703, 18] width 18 height 18
click at [672, 20] on span "share Share" at bounding box center [660, 18] width 55 height 18
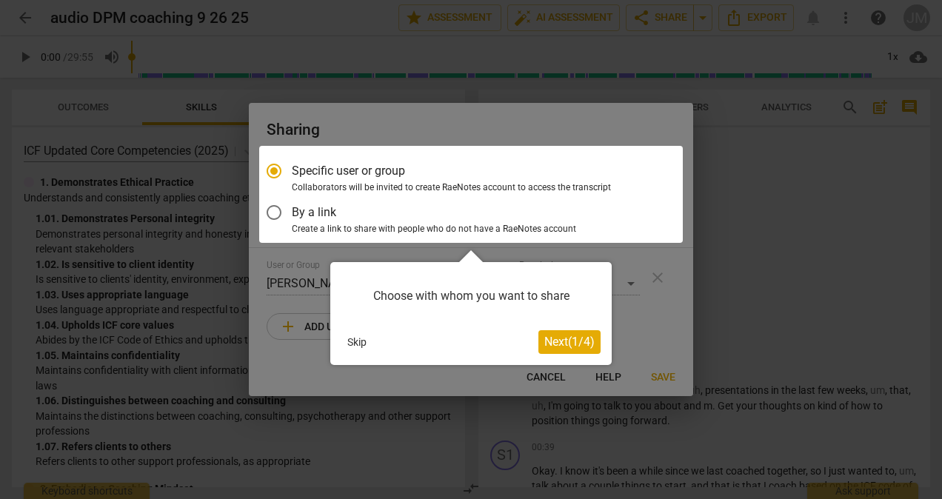
click at [566, 343] on span "Next ( 1 / 4 )" at bounding box center [569, 342] width 50 height 14
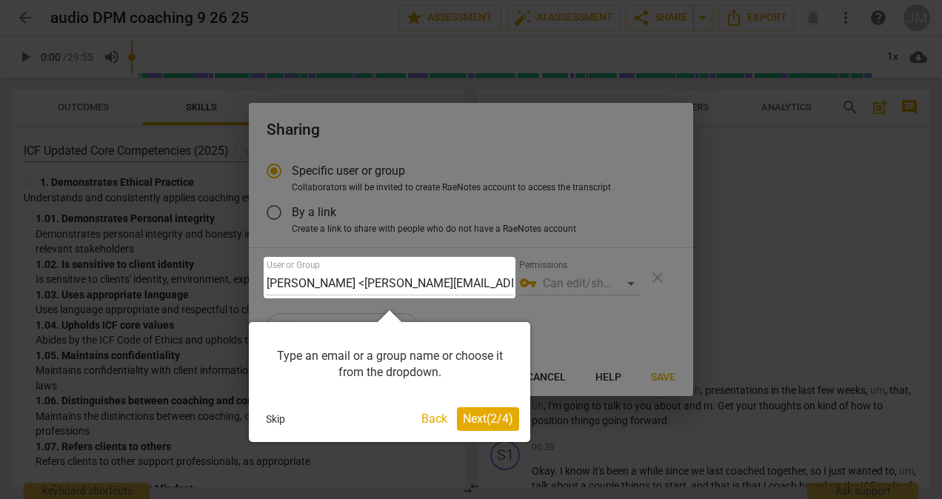
click at [478, 418] on span "Next ( 2 / 4 )" at bounding box center [488, 419] width 50 height 14
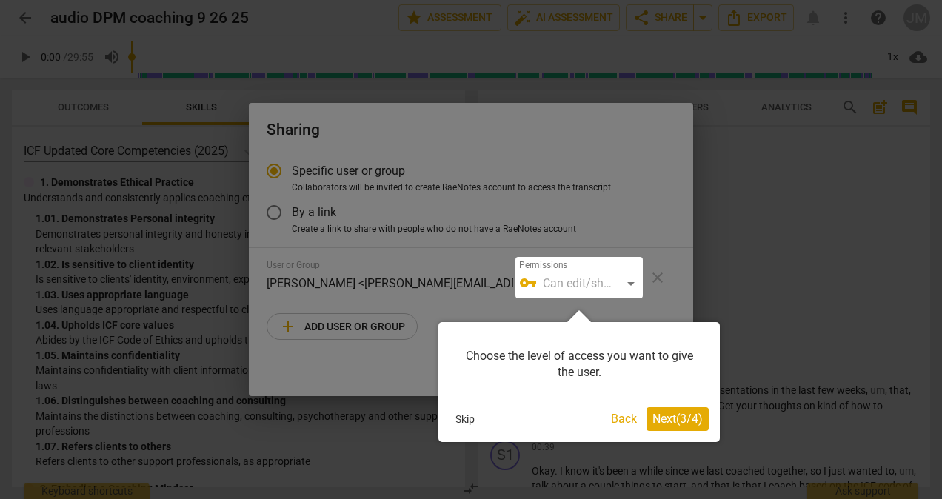
click at [667, 412] on span "Next ( 3 / 4 )" at bounding box center [678, 419] width 50 height 14
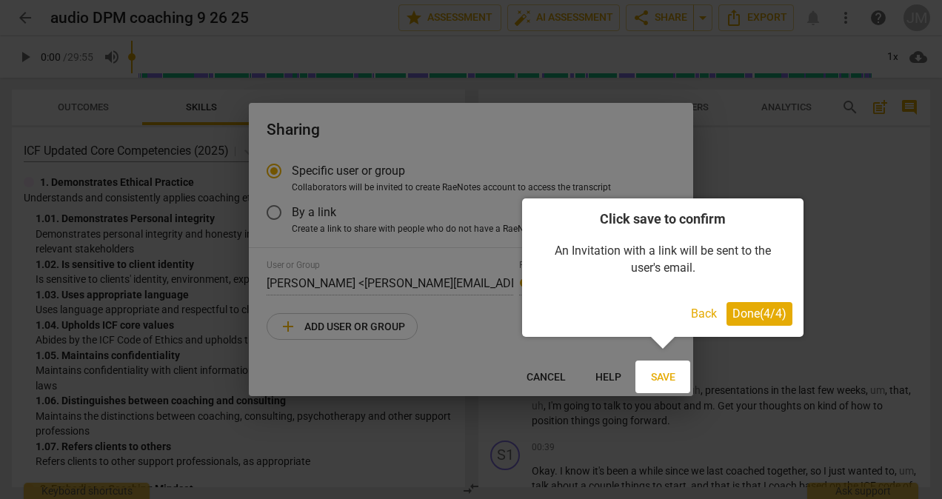
click at [749, 315] on span "Done ( 4 / 4 )" at bounding box center [760, 314] width 54 height 14
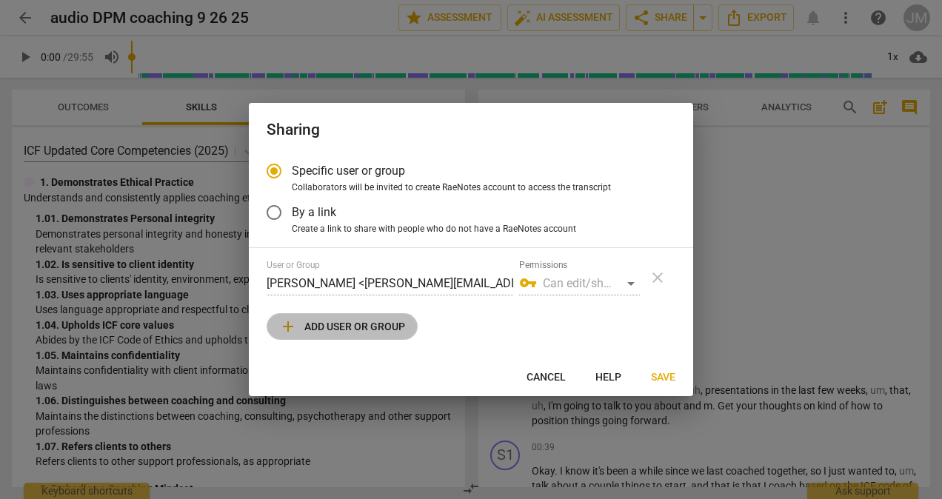
click at [289, 327] on span "add" at bounding box center [288, 327] width 18 height 18
radio input "false"
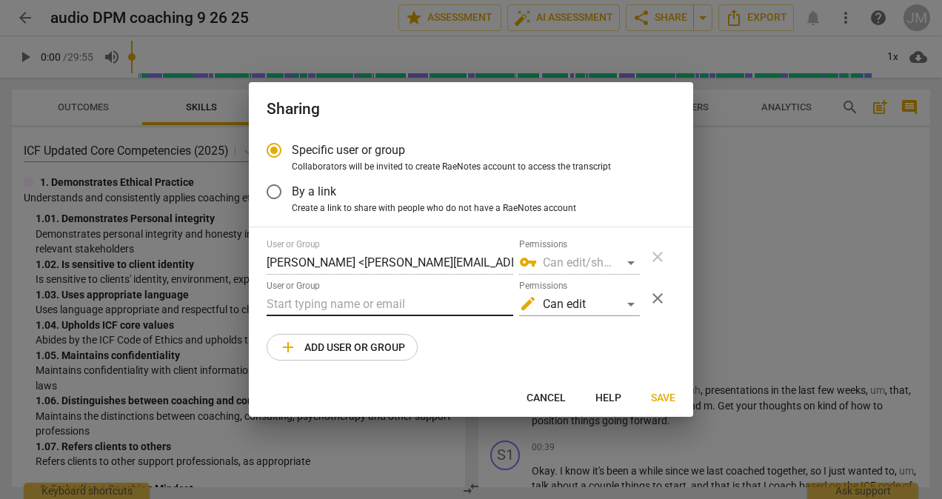
click at [287, 301] on input "text" at bounding box center [390, 305] width 247 height 24
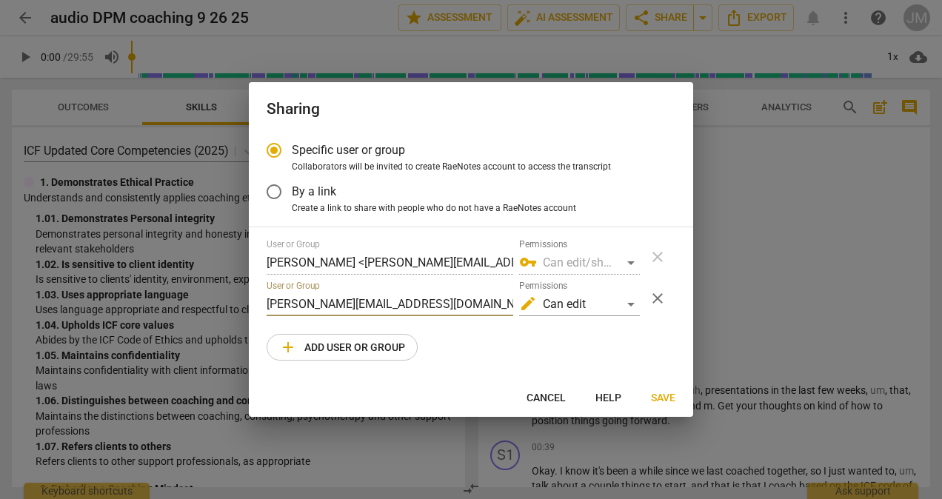
type input "[PERSON_NAME][EMAIL_ADDRESS][DOMAIN_NAME]"
click at [514, 341] on div "User or Group [PERSON_NAME] <[PERSON_NAME][EMAIL_ADDRESS][DOMAIN_NAME]> Permiss…" at bounding box center [471, 299] width 409 height 121
click at [630, 305] on div "edit Can edit" at bounding box center [579, 305] width 121 height 24
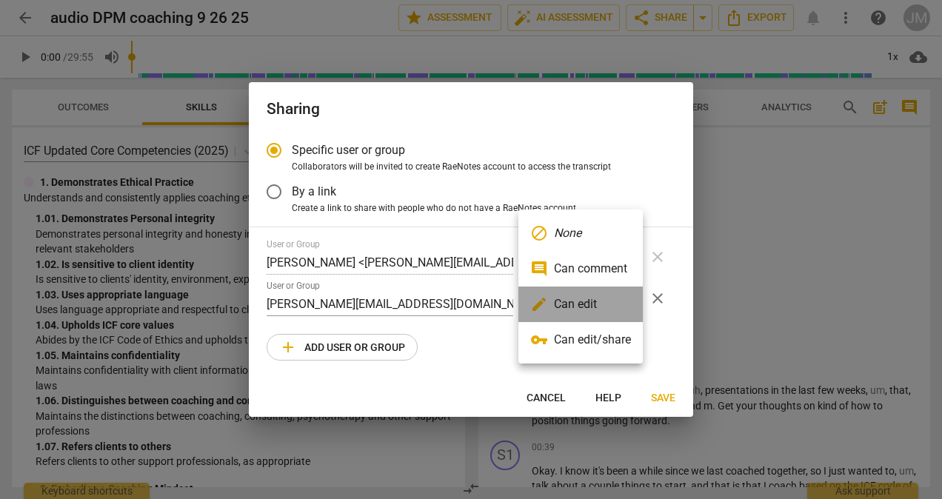
click at [630, 305] on li "edit Can edit" at bounding box center [580, 305] width 124 height 36
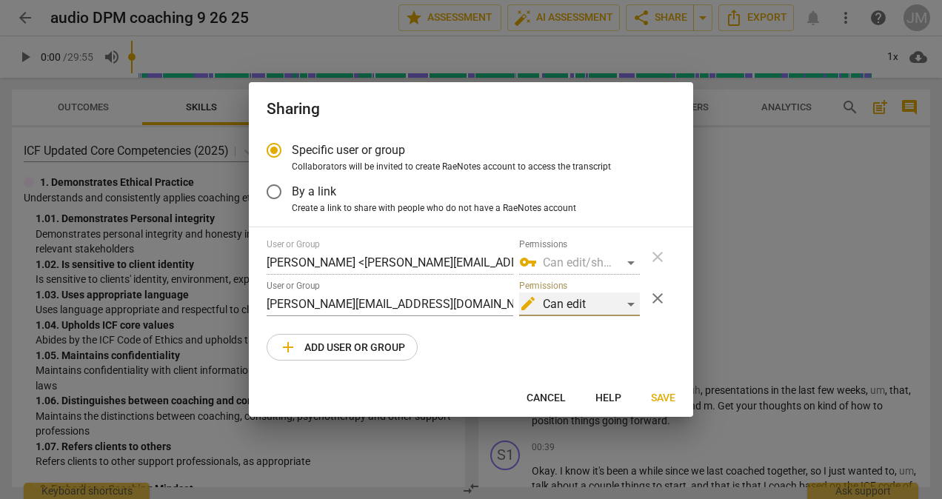
click at [630, 305] on div "edit Can edit" at bounding box center [579, 305] width 121 height 24
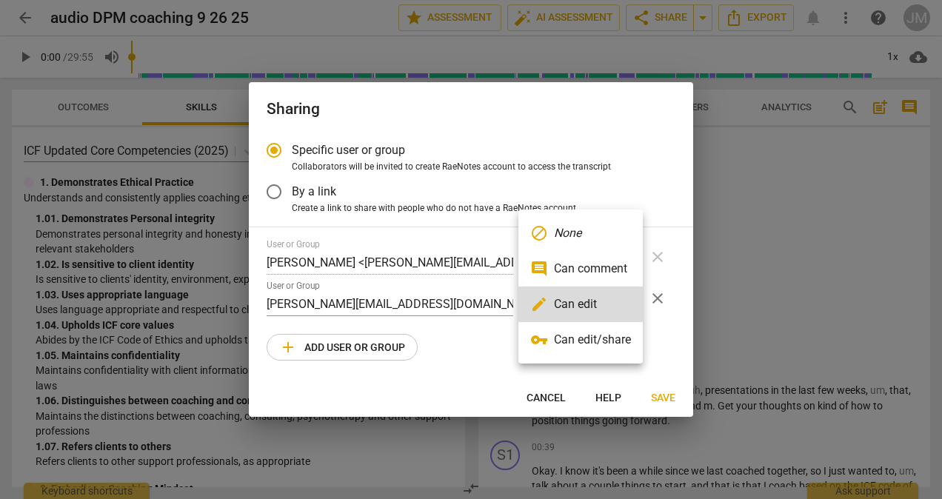
click at [605, 344] on li "vpn_key Can edit/share" at bounding box center [580, 340] width 124 height 36
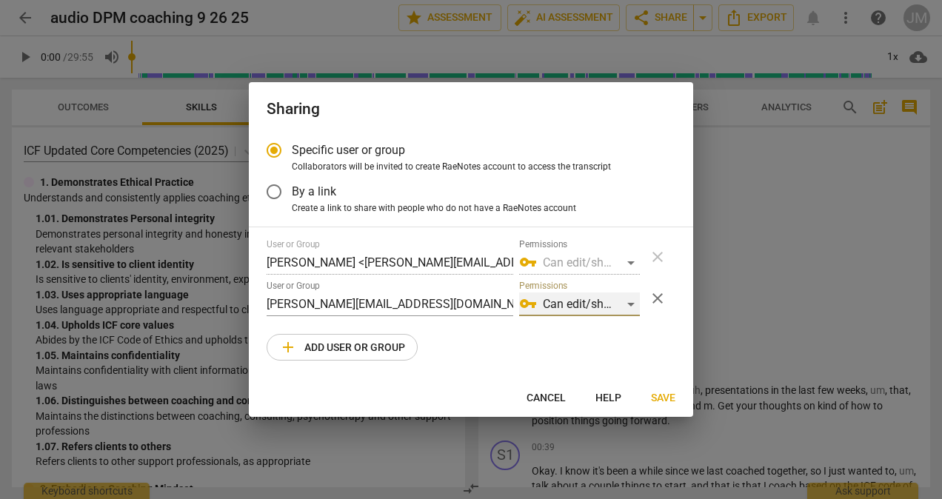
click at [635, 299] on div "vpn_key Can edit/share" at bounding box center [579, 305] width 121 height 24
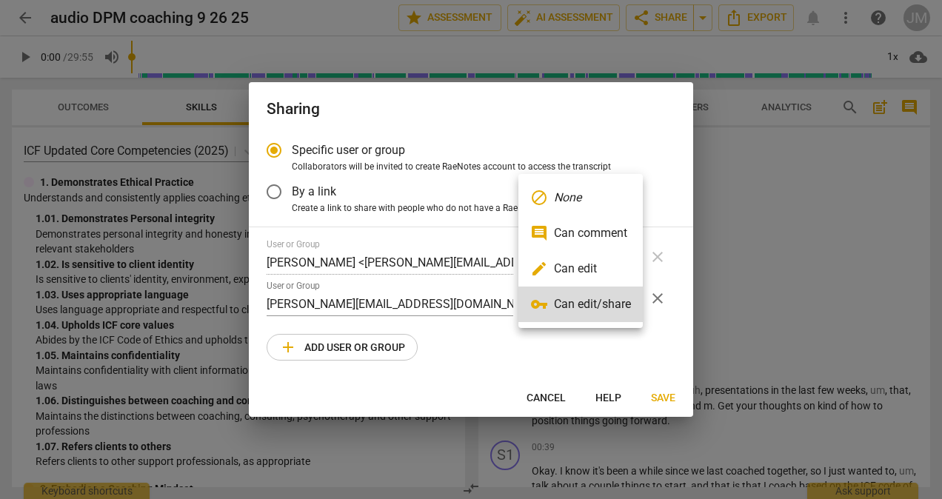
click at [585, 268] on li "edit Can edit" at bounding box center [580, 269] width 124 height 36
radio input "false"
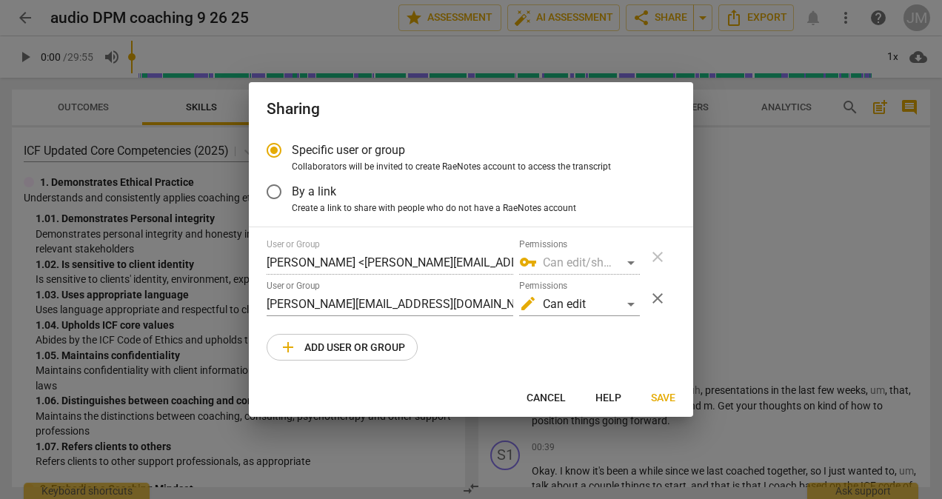
click at [425, 388] on div "Cancel Help Save" at bounding box center [471, 397] width 438 height 27
click at [664, 398] on span "Save" at bounding box center [663, 398] width 24 height 15
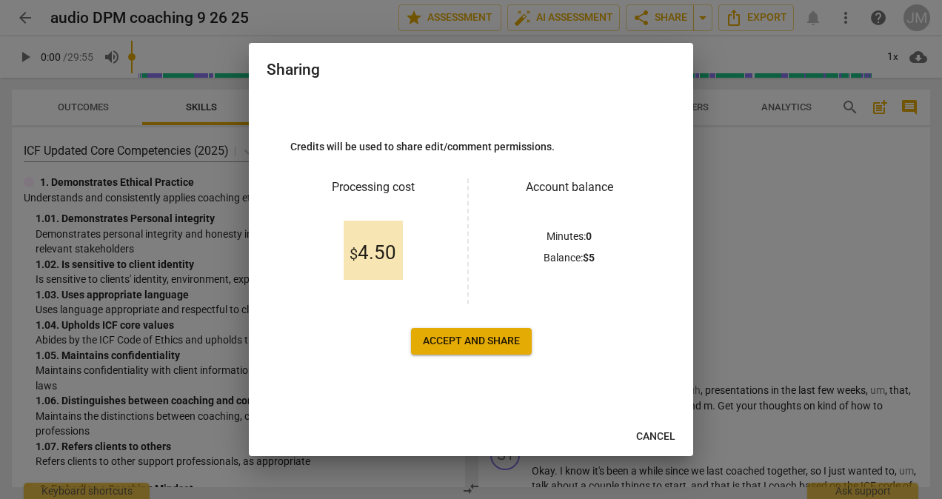
click at [479, 341] on span "Accept and share" at bounding box center [471, 341] width 97 height 15
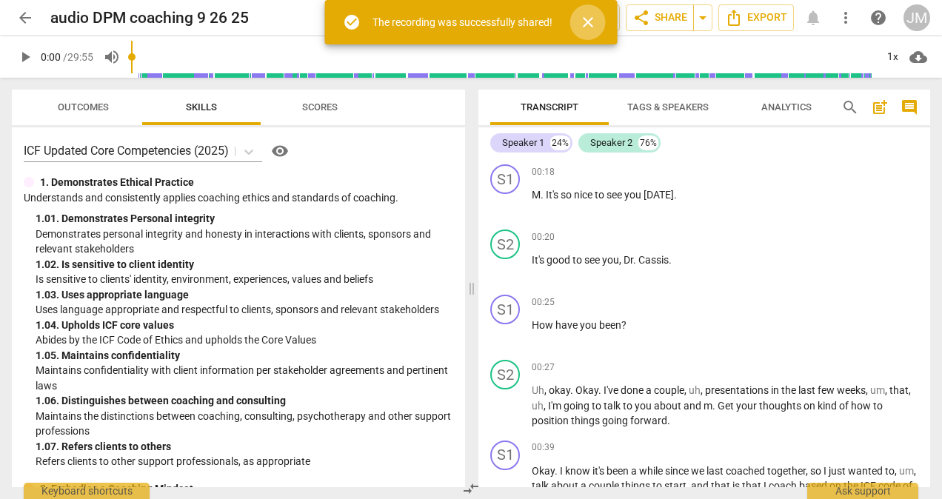
click at [587, 20] on span "close" at bounding box center [588, 22] width 18 height 18
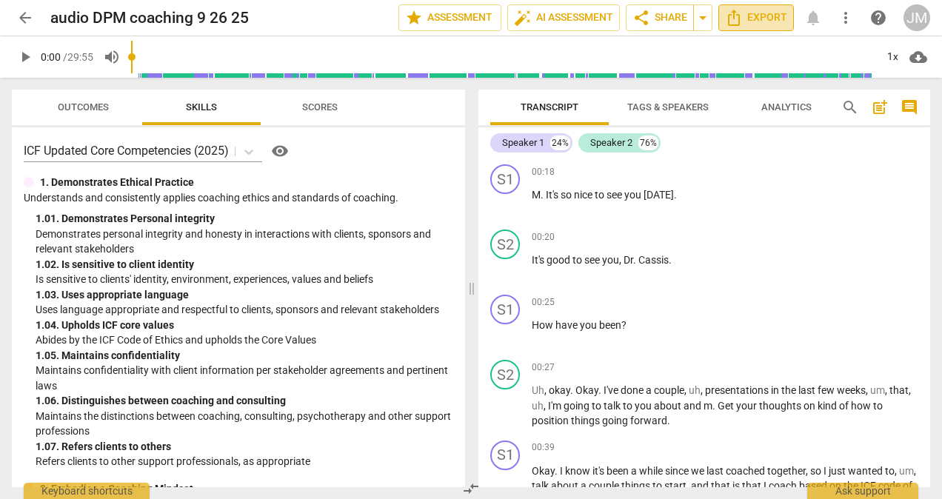
click at [740, 22] on icon "Export" at bounding box center [734, 18] width 12 height 16
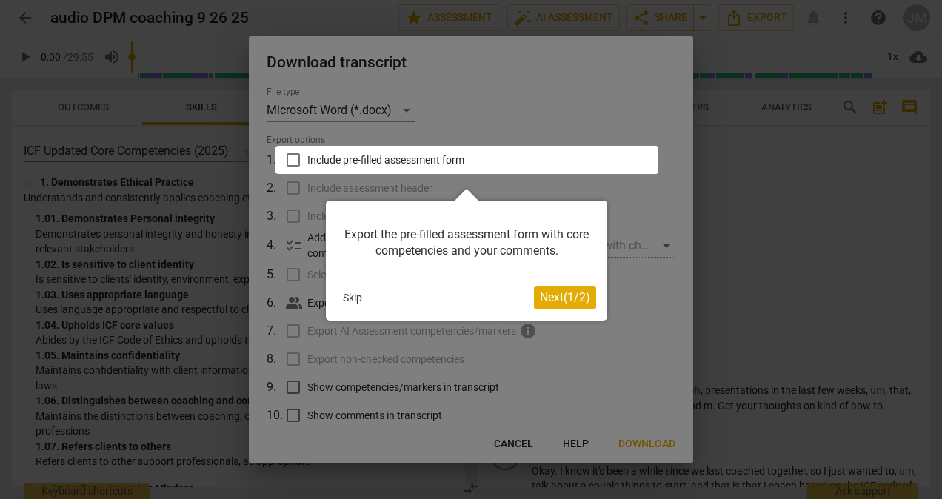
click at [564, 298] on span "Next ( 1 / 2 )" at bounding box center [565, 297] width 50 height 14
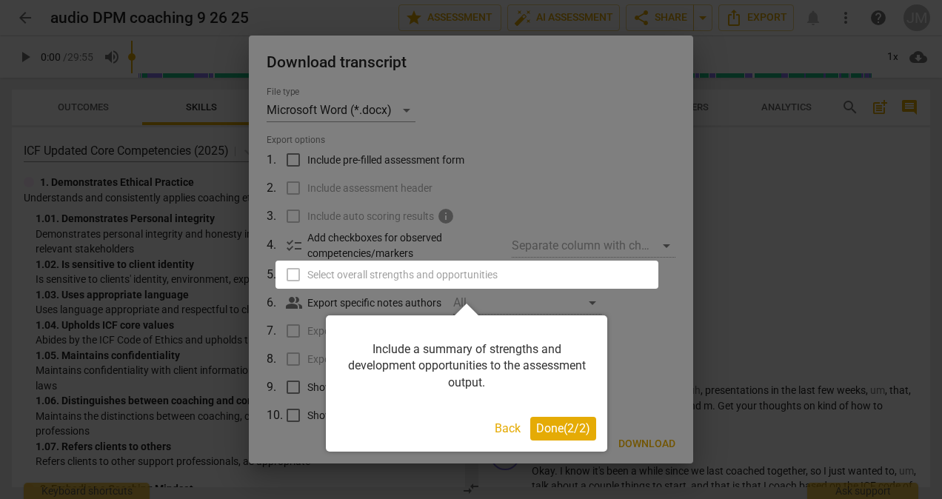
click at [561, 430] on span "Done ( 2 / 2 )" at bounding box center [563, 428] width 54 height 14
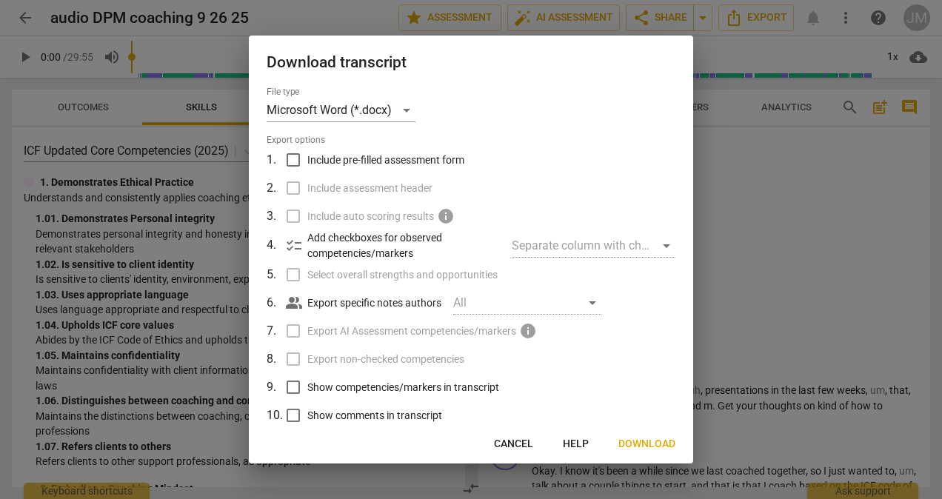
click at [513, 442] on span "Cancel" at bounding box center [513, 444] width 39 height 15
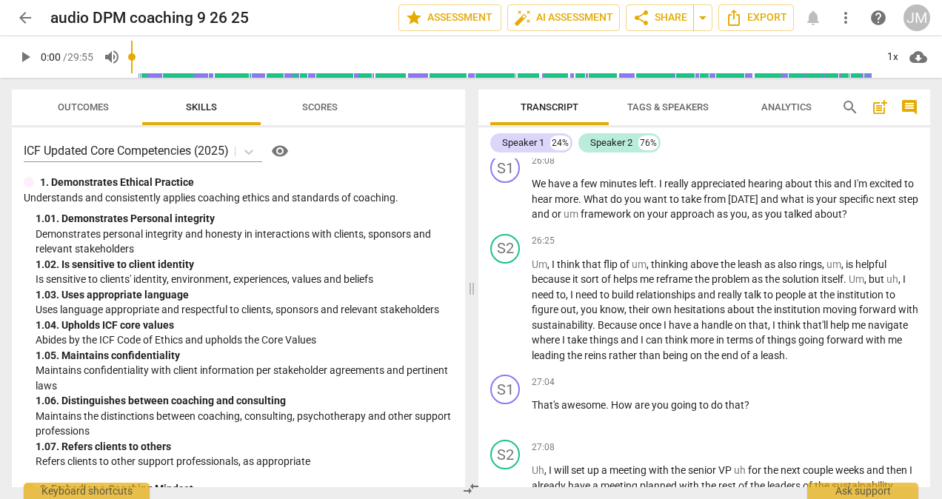
scroll to position [5497, 0]
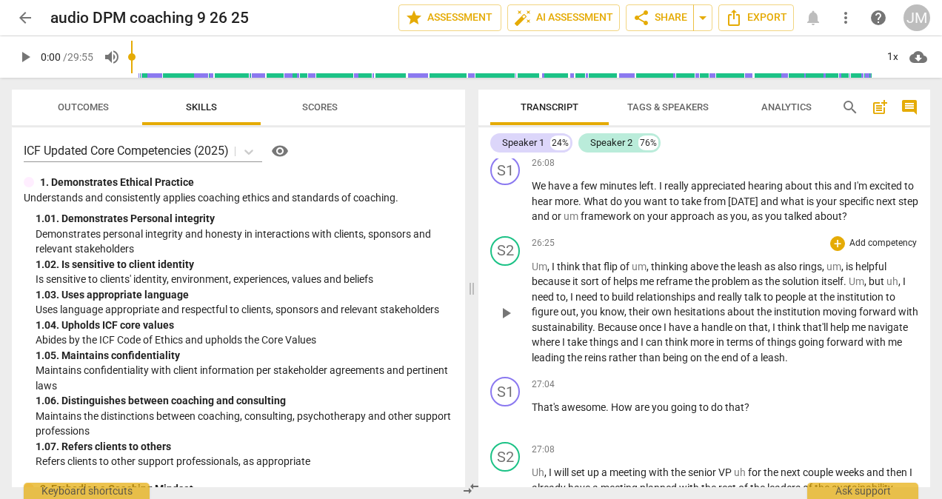
click at [621, 348] on span "things" at bounding box center [605, 342] width 31 height 12
click at [663, 364] on span "than" at bounding box center [651, 358] width 24 height 12
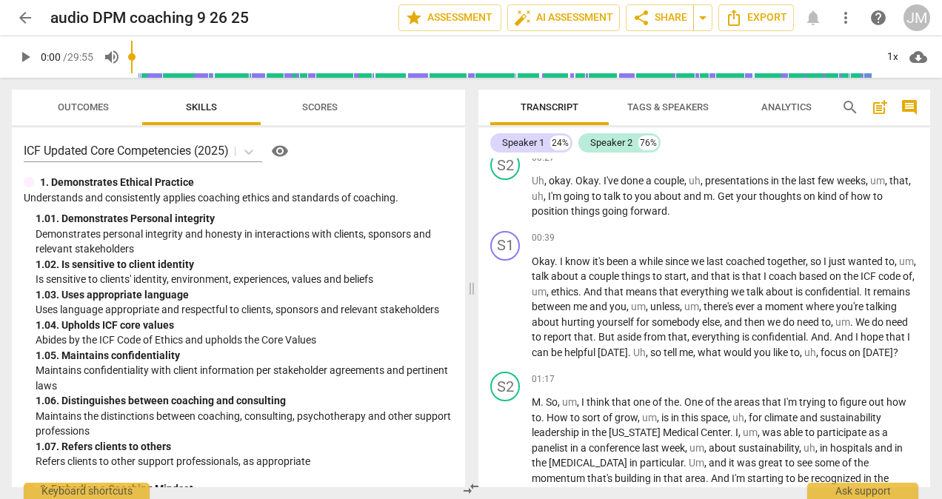
scroll to position [0, 0]
